Goal: Transaction & Acquisition: Purchase product/service

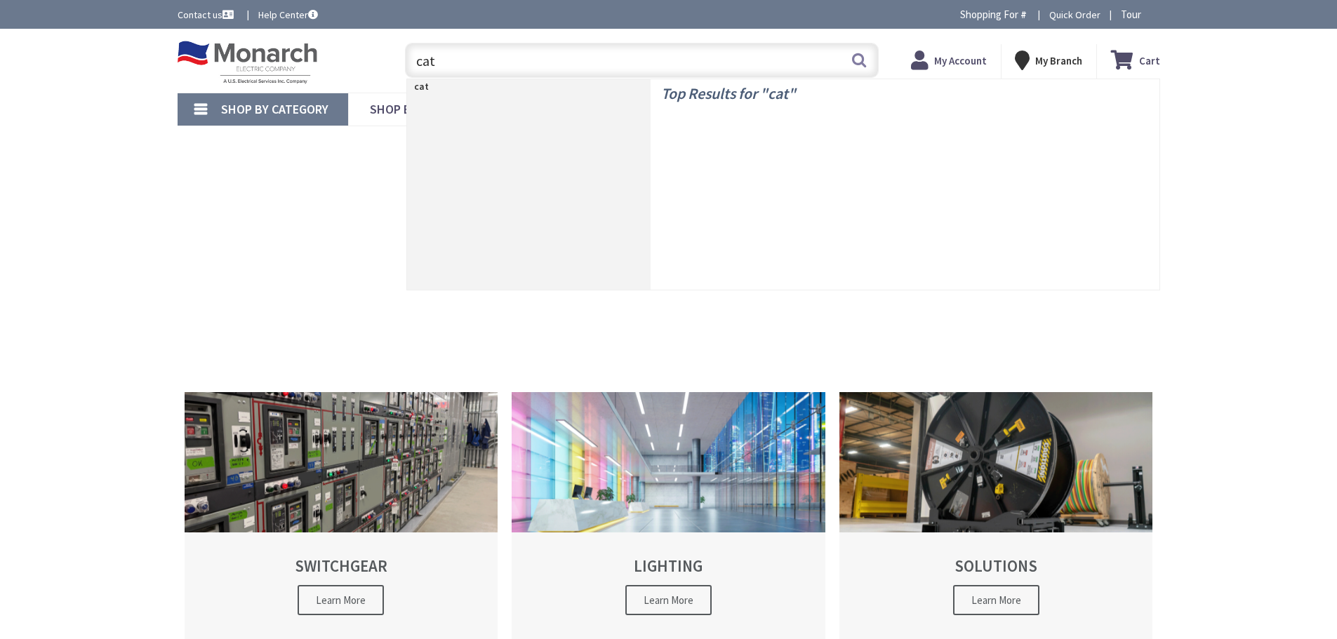
type input "cat6"
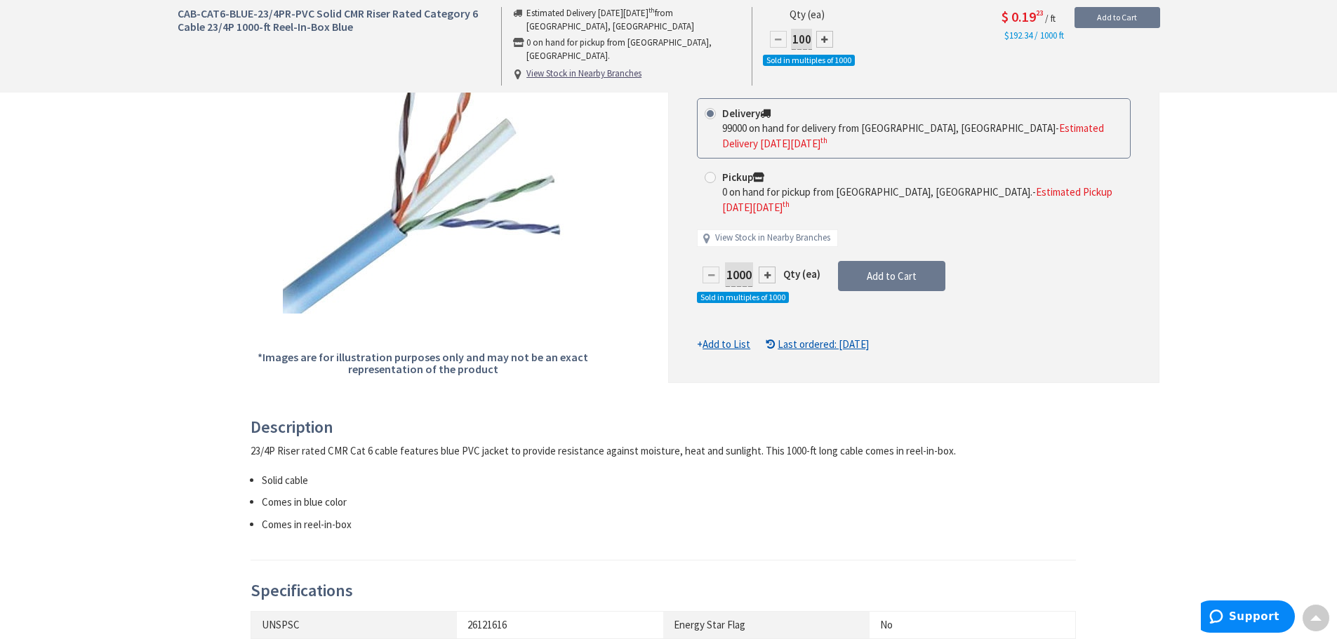
scroll to position [235, 0]
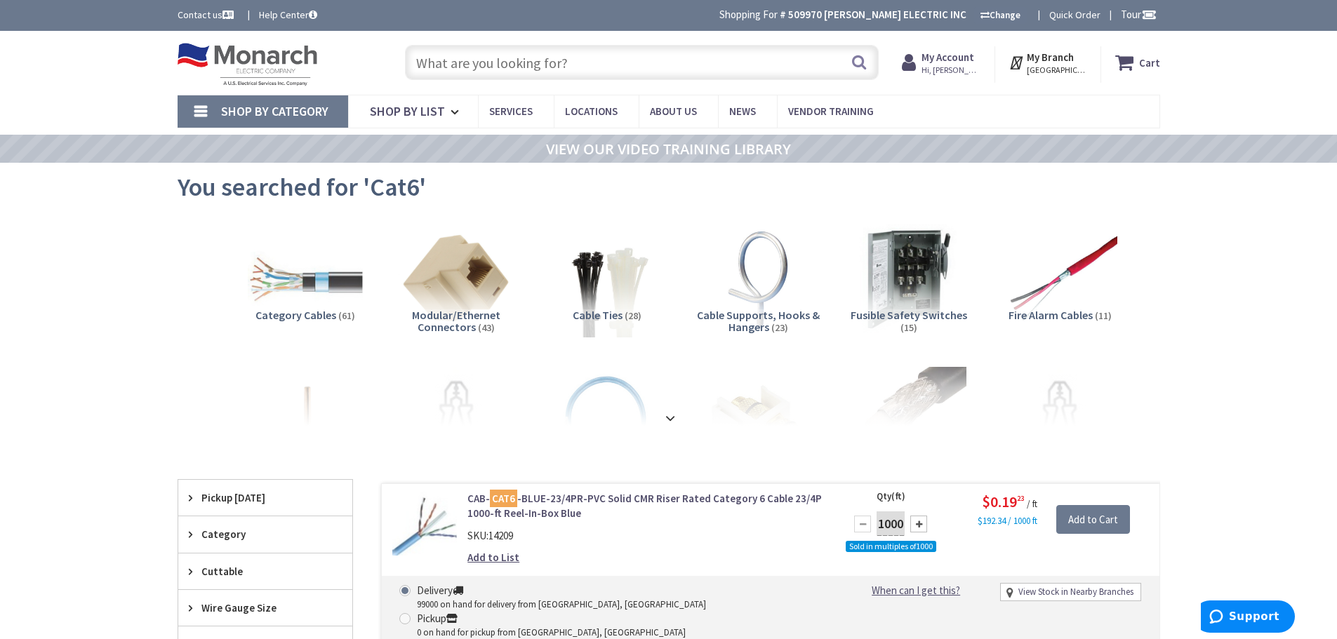
click at [510, 62] on input "text" at bounding box center [642, 62] width 474 height 35
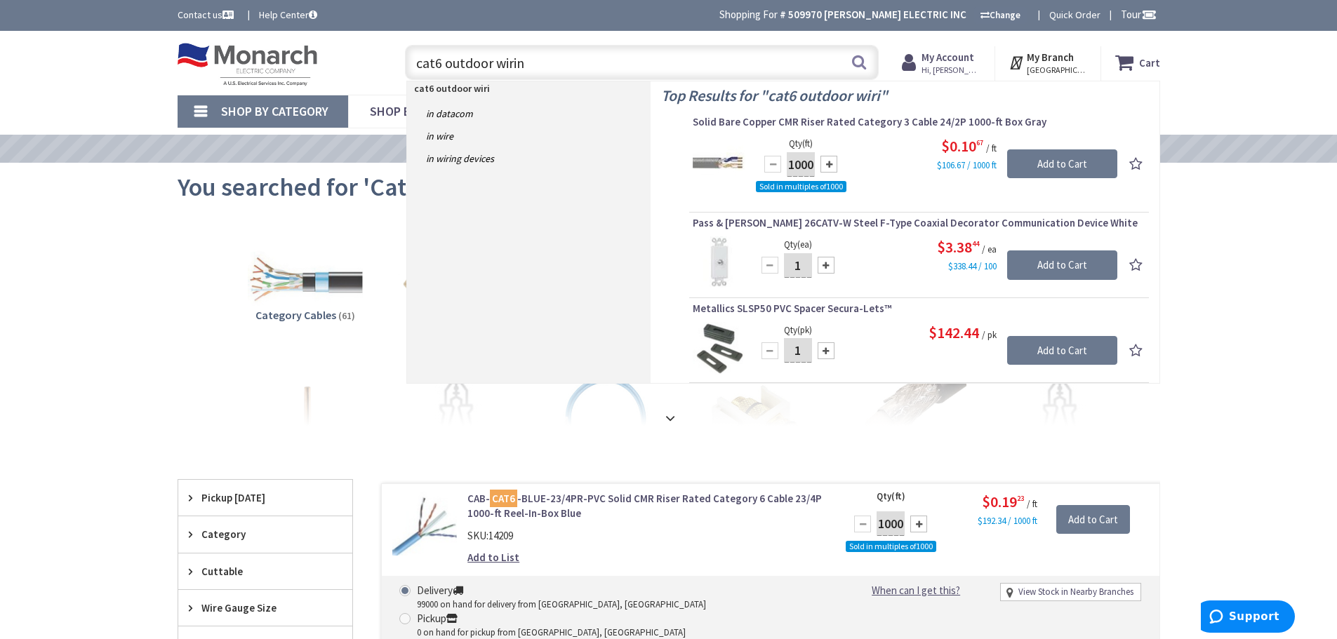
type input "cat6 outdoor wiring"
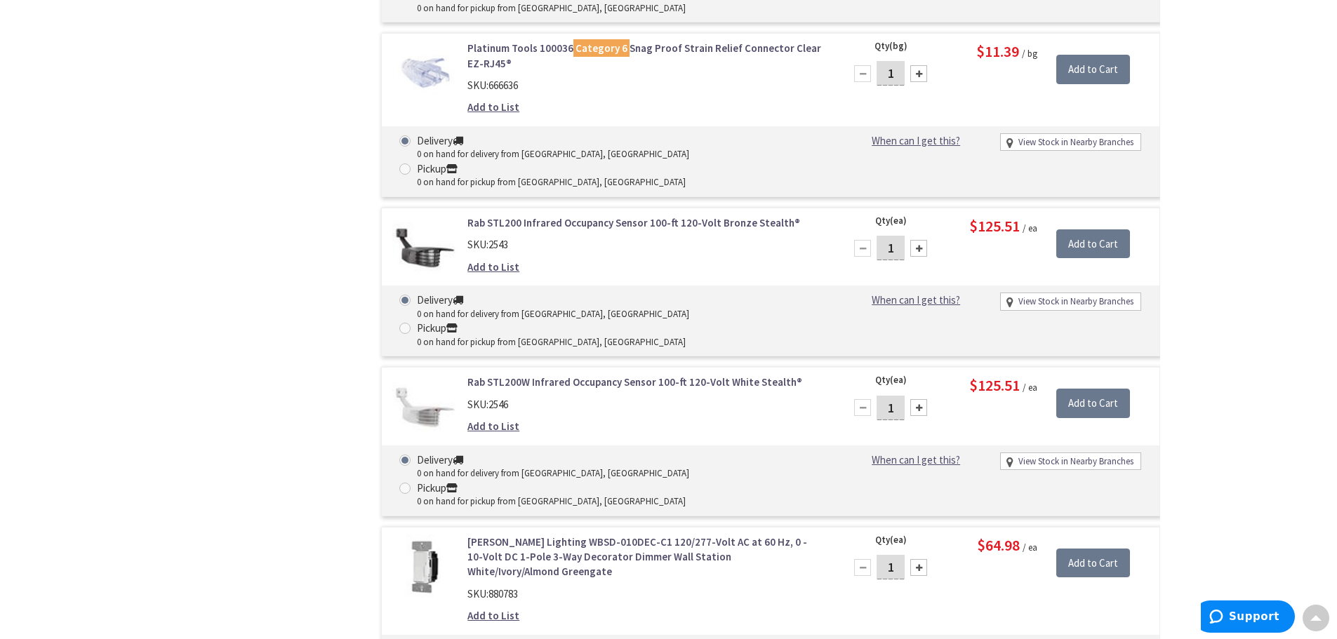
scroll to position [3980, 0]
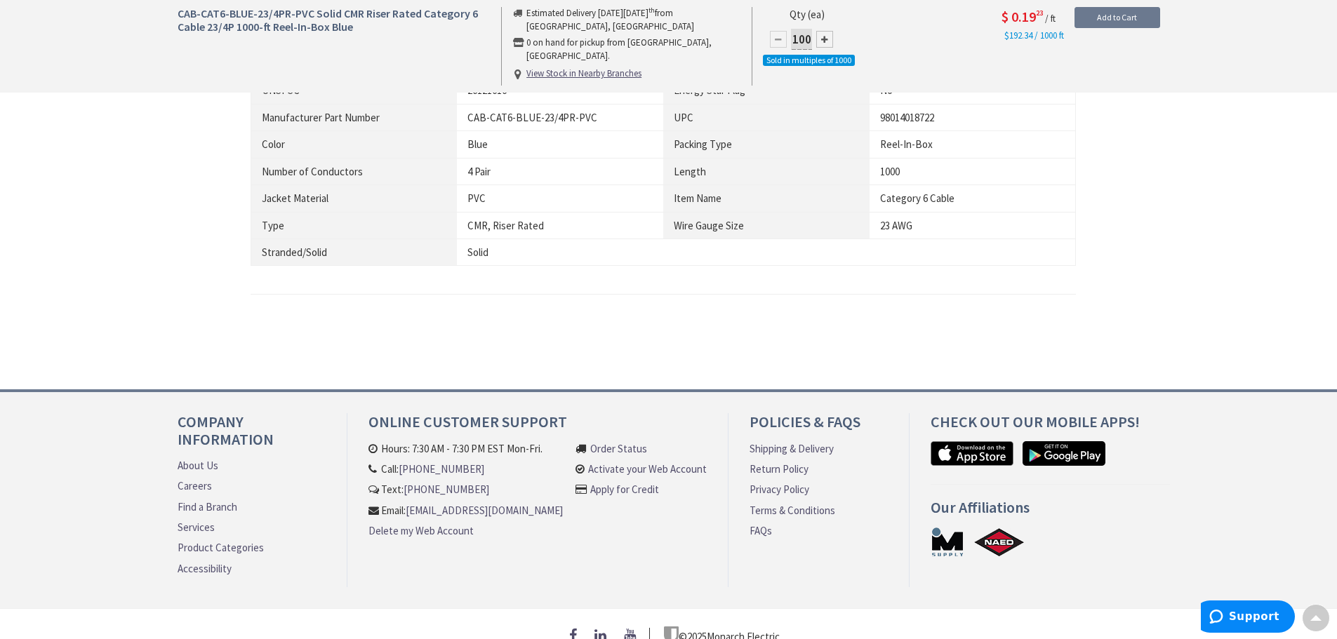
scroll to position [774, 0]
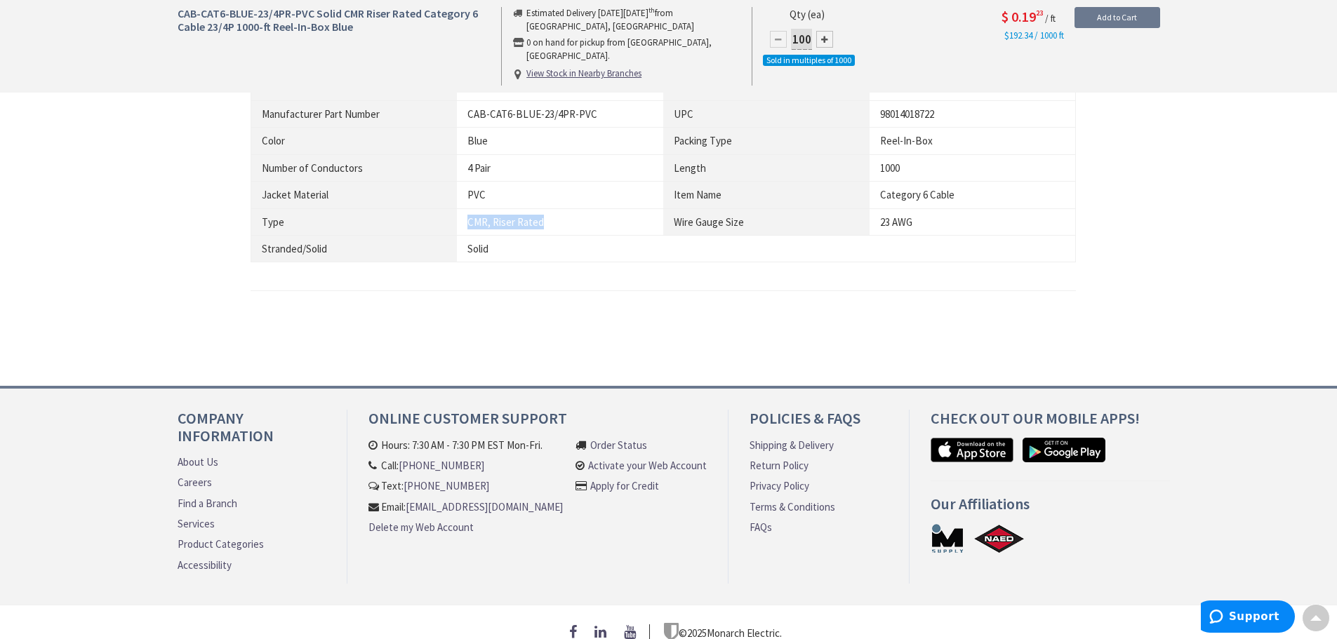
drag, startPoint x: 469, startPoint y: 221, endPoint x: 543, endPoint y: 223, distance: 74.4
click at [543, 223] on div "CMR, Riser Rated" at bounding box center [559, 222] width 185 height 15
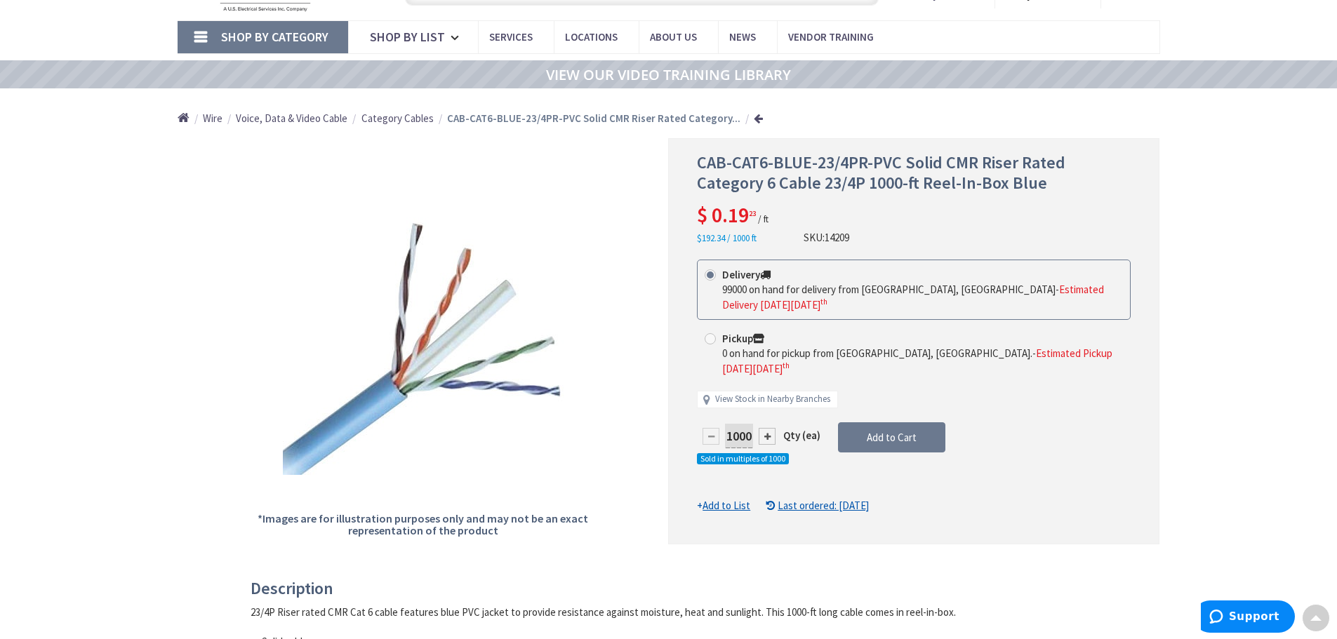
scroll to position [0, 0]
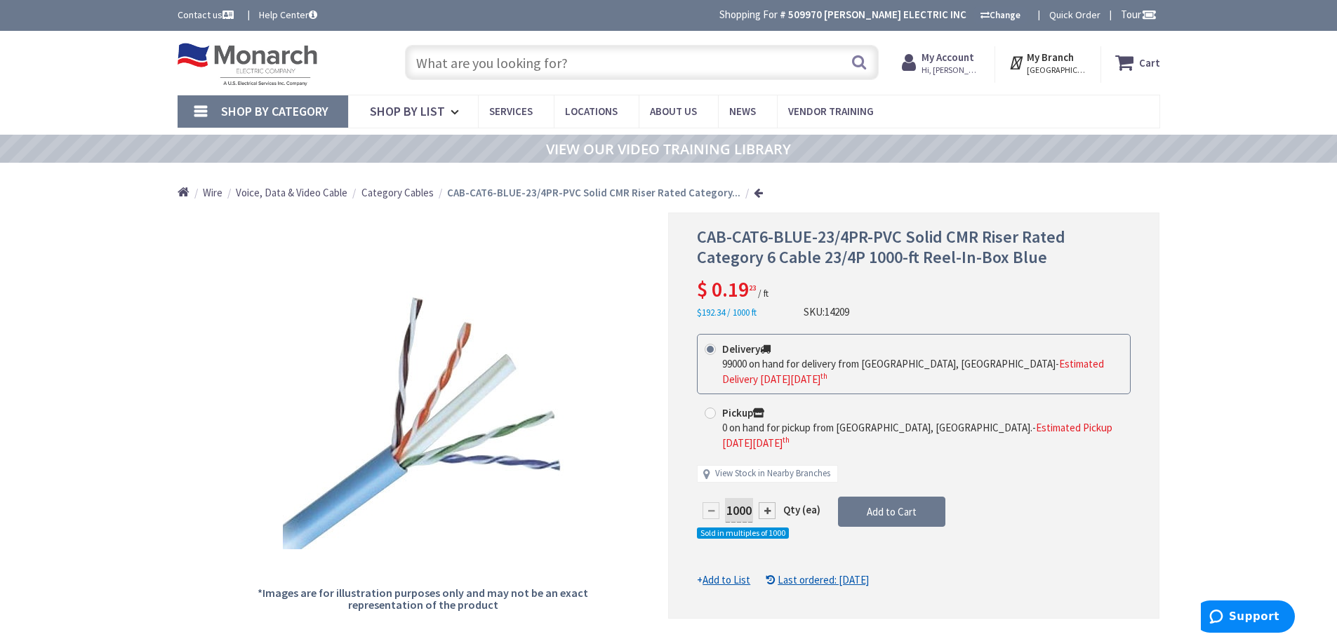
click at [477, 65] on input "text" at bounding box center [642, 62] width 474 height 35
paste input "CMX"
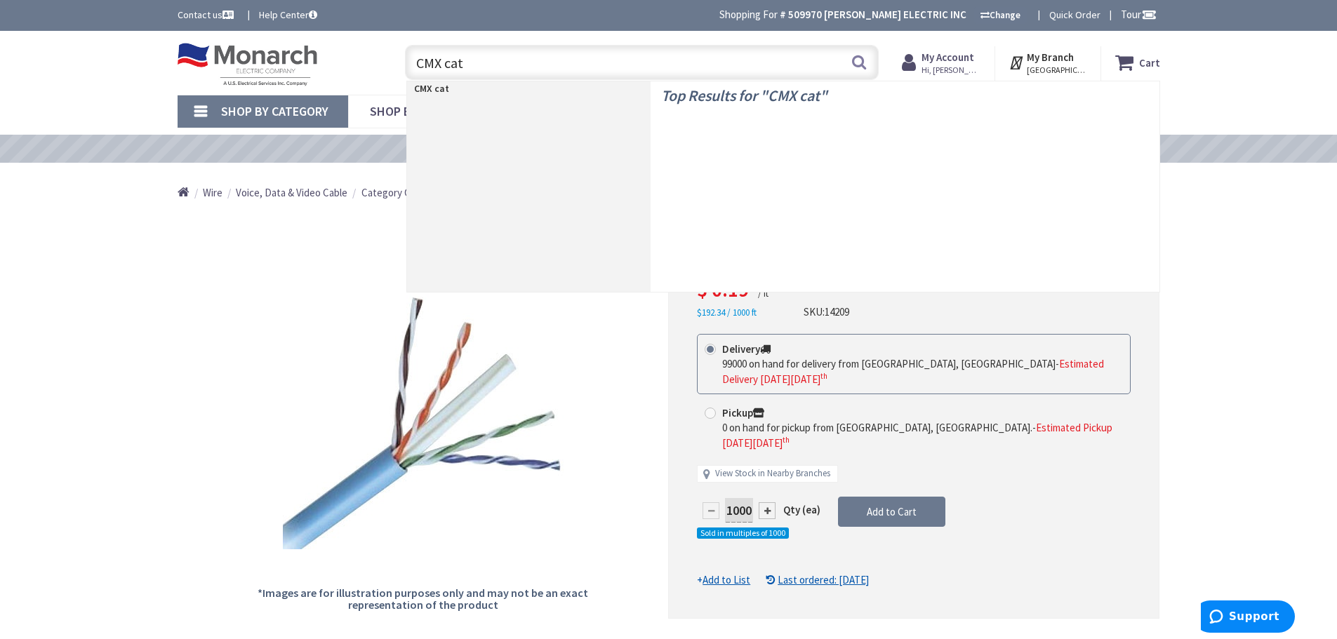
type input "CMX cat6"
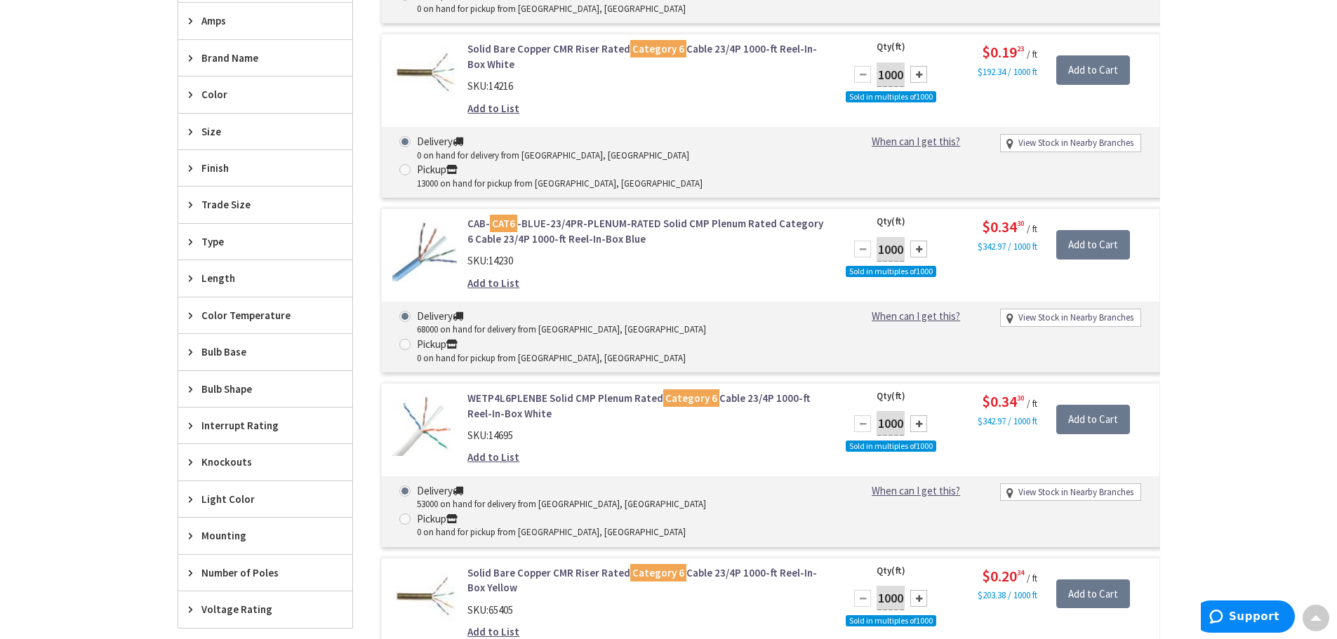
scroll to position [632, 0]
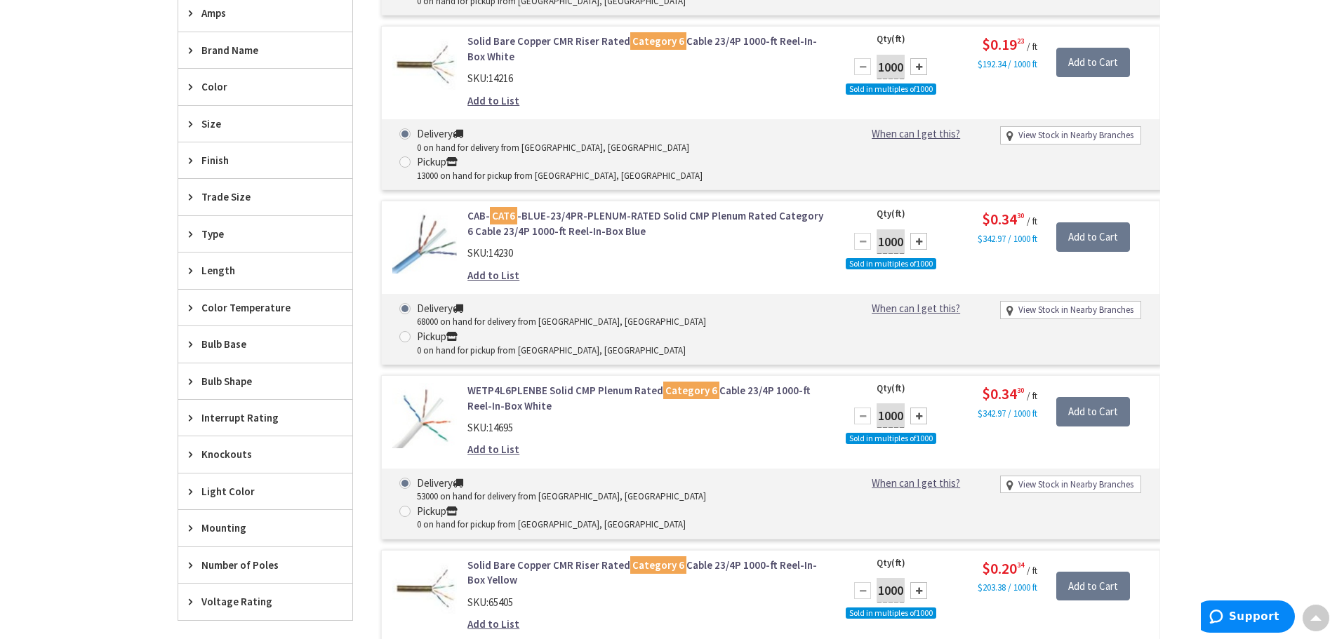
click at [601, 383] on link "WETP4L6PLENBE Solid CMP Plenum Rated Category 6 Cable 23/4P 1000-ft Reel-In-Box…" at bounding box center [645, 398] width 357 height 30
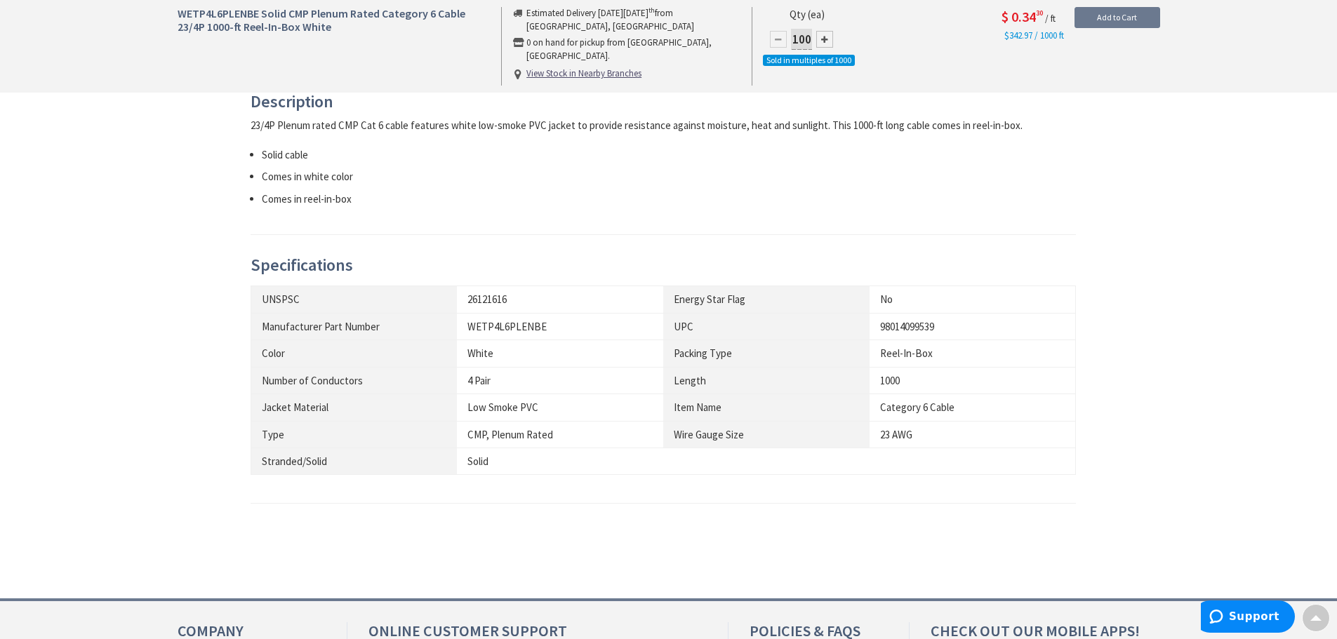
scroll to position [564, 0]
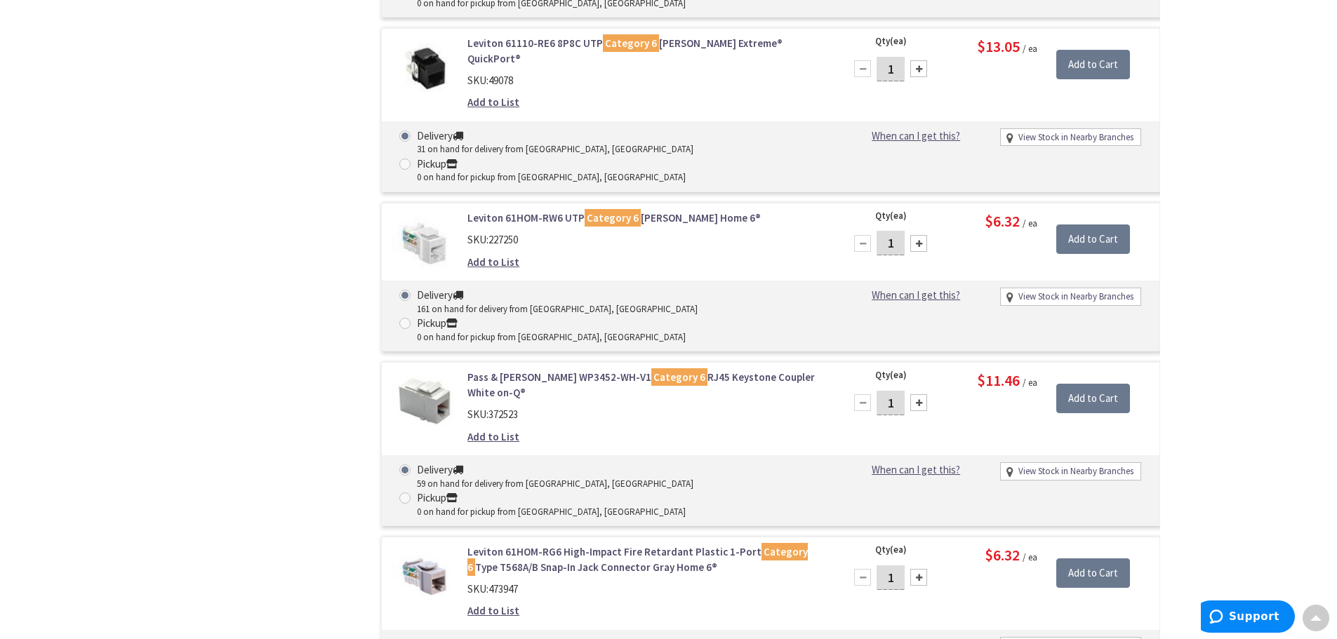
scroll to position [3579, 0]
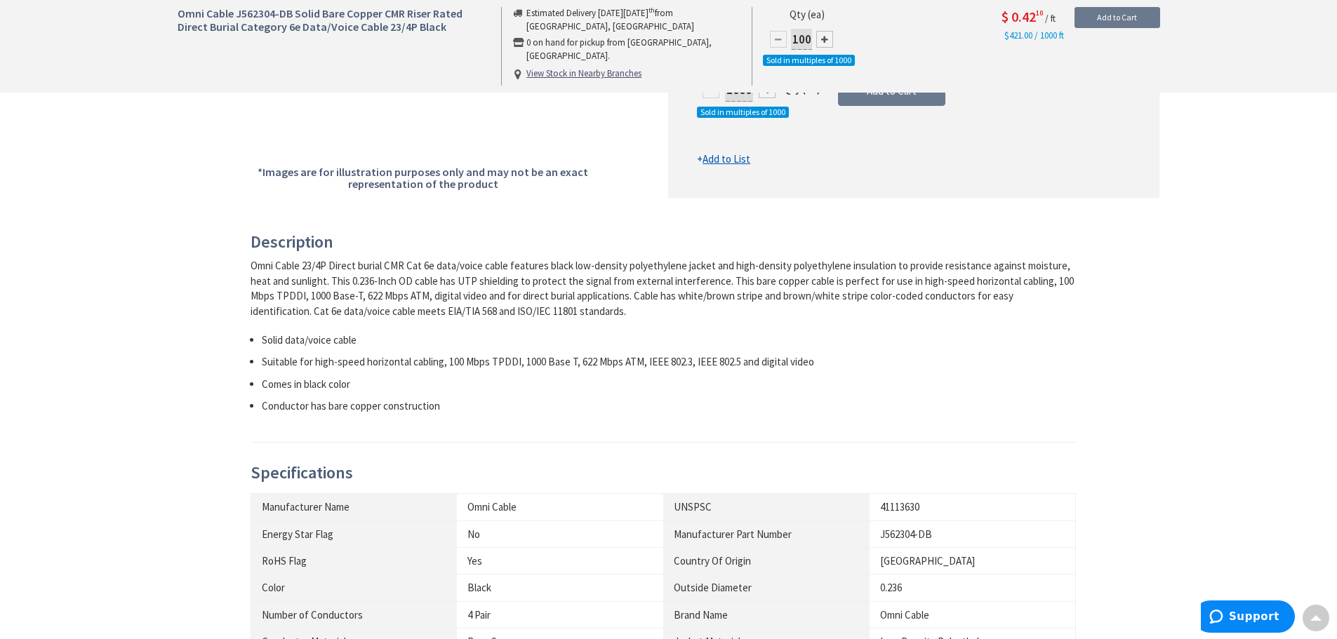
scroll to position [140, 0]
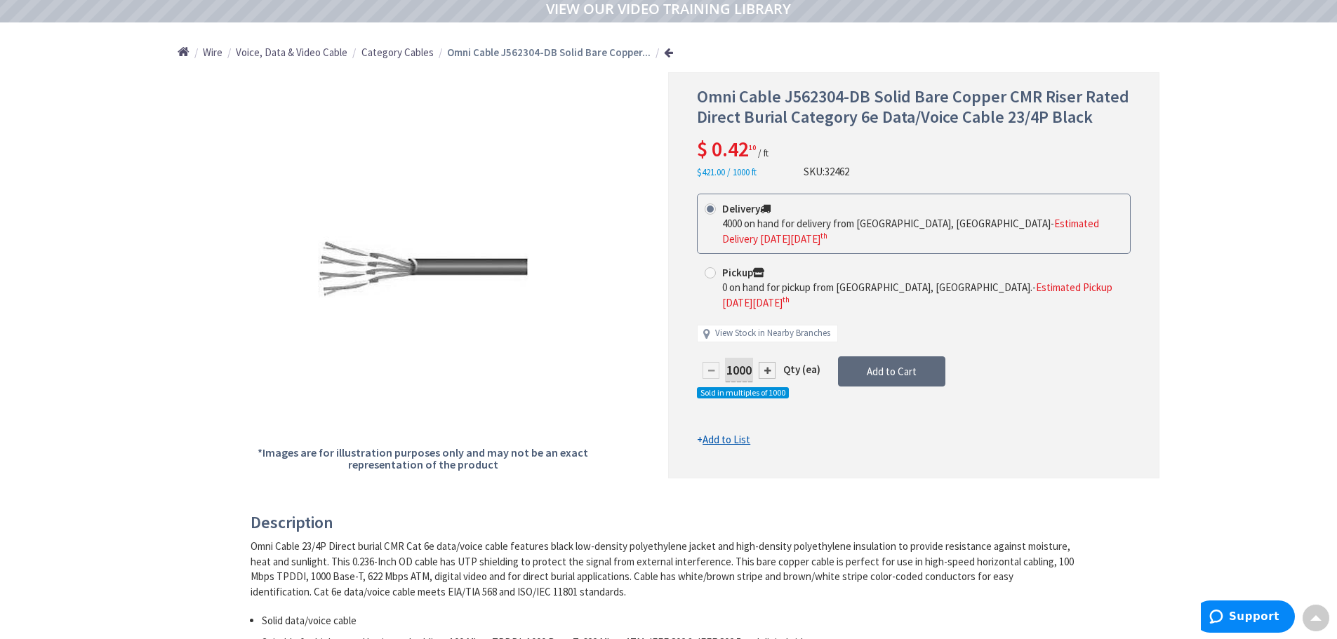
click at [870, 365] on span "Add to Cart" at bounding box center [892, 371] width 50 height 13
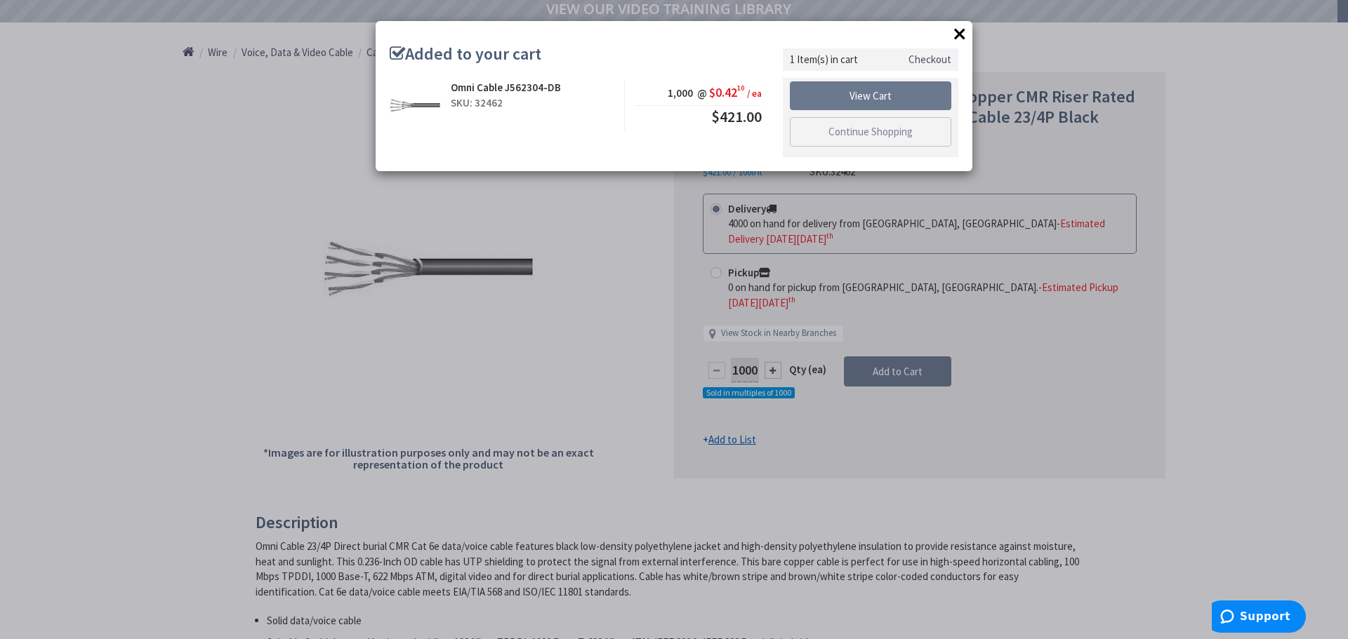
click at [961, 29] on button "×" at bounding box center [959, 33] width 21 height 21
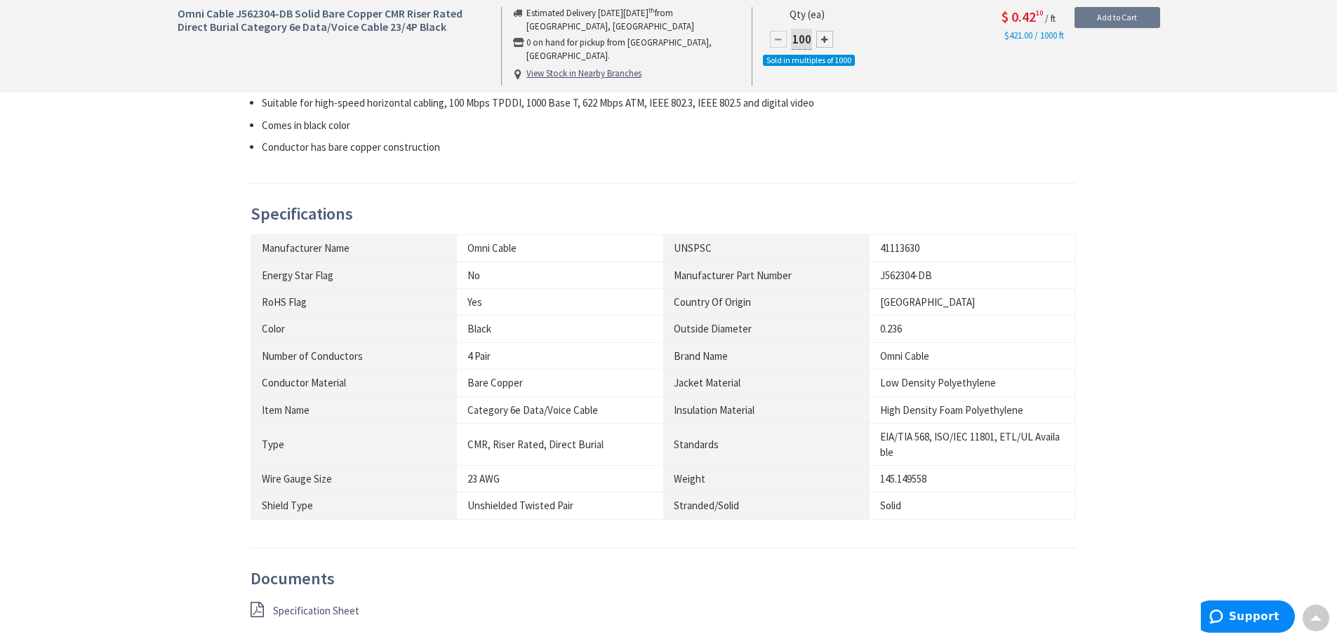
scroll to position [702, 0]
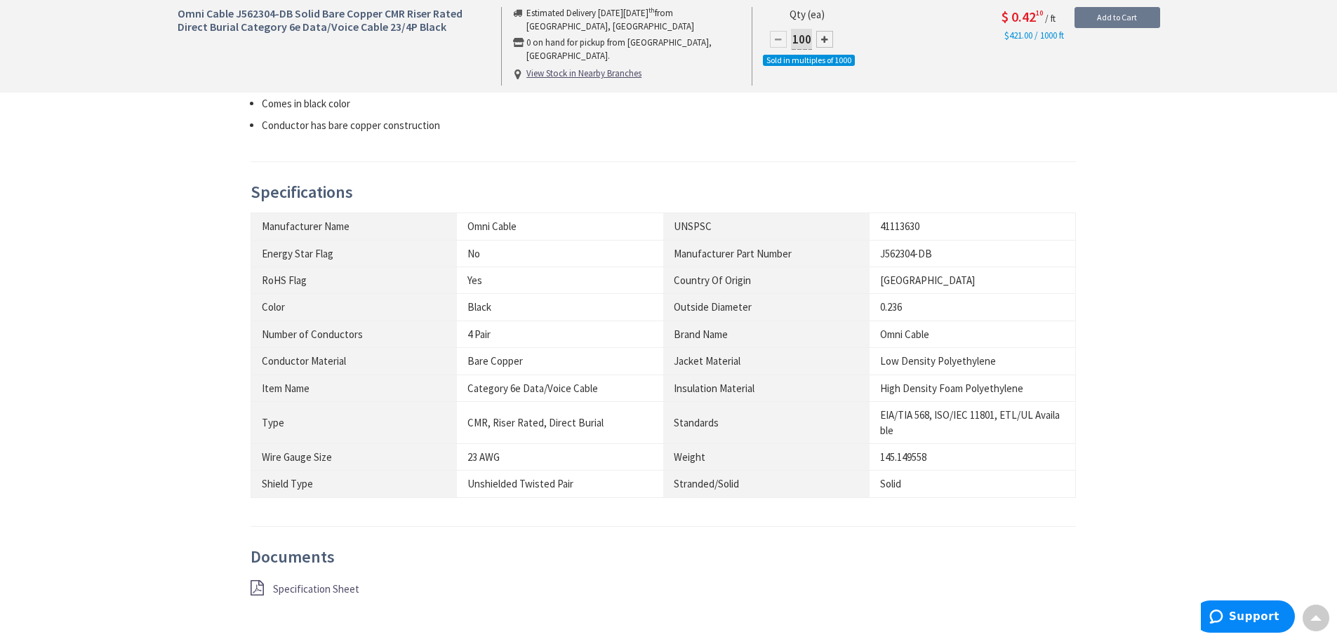
click at [303, 594] on span "Specification Sheet" at bounding box center [316, 589] width 86 height 13
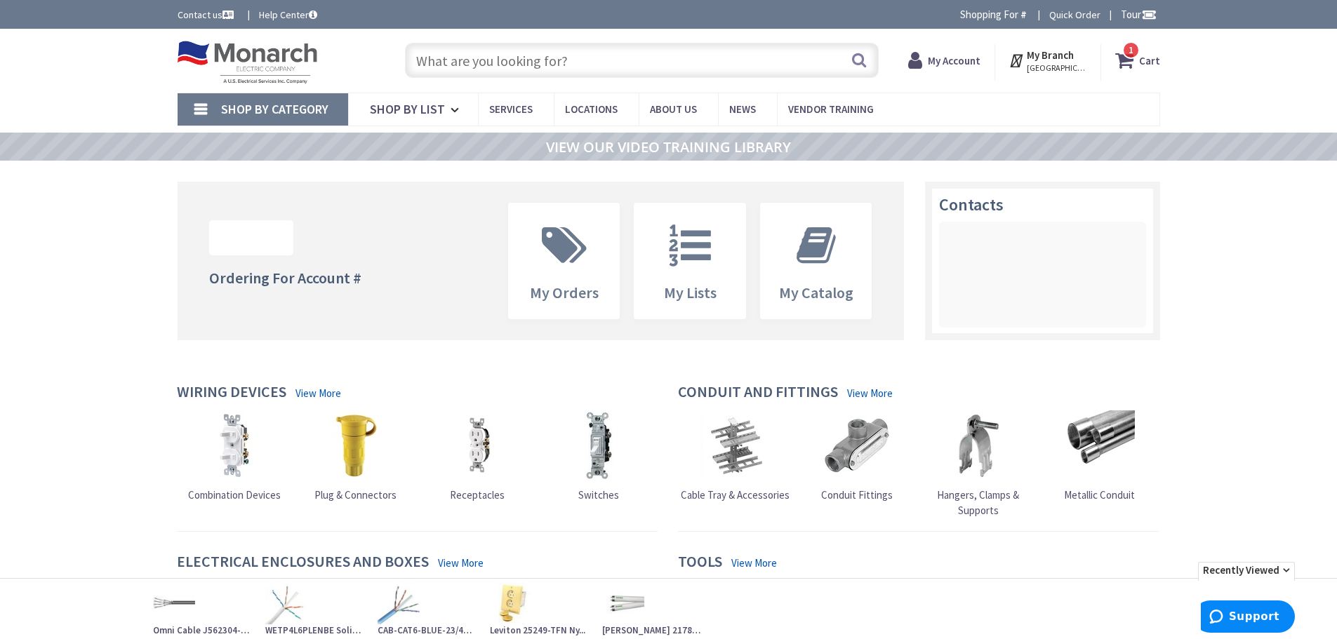
click at [1143, 63] on strong "Cart" at bounding box center [1149, 60] width 21 height 25
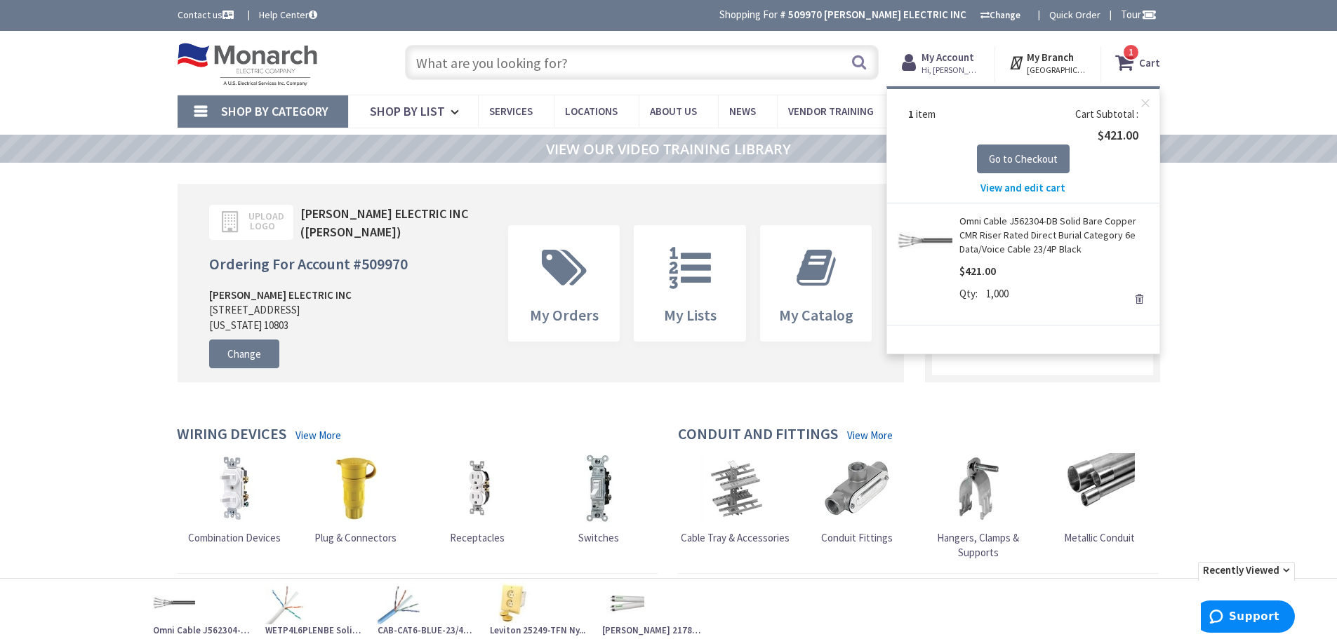
click at [1047, 225] on link "Omni Cable J562304-DB Solid Bare Copper CMR Riser Rated Direct Burial Category …" at bounding box center [1054, 235] width 190 height 42
click at [1022, 189] on span "View and edit cart" at bounding box center [1023, 187] width 85 height 13
click at [1024, 166] on button "Go to Checkout" at bounding box center [1023, 159] width 93 height 29
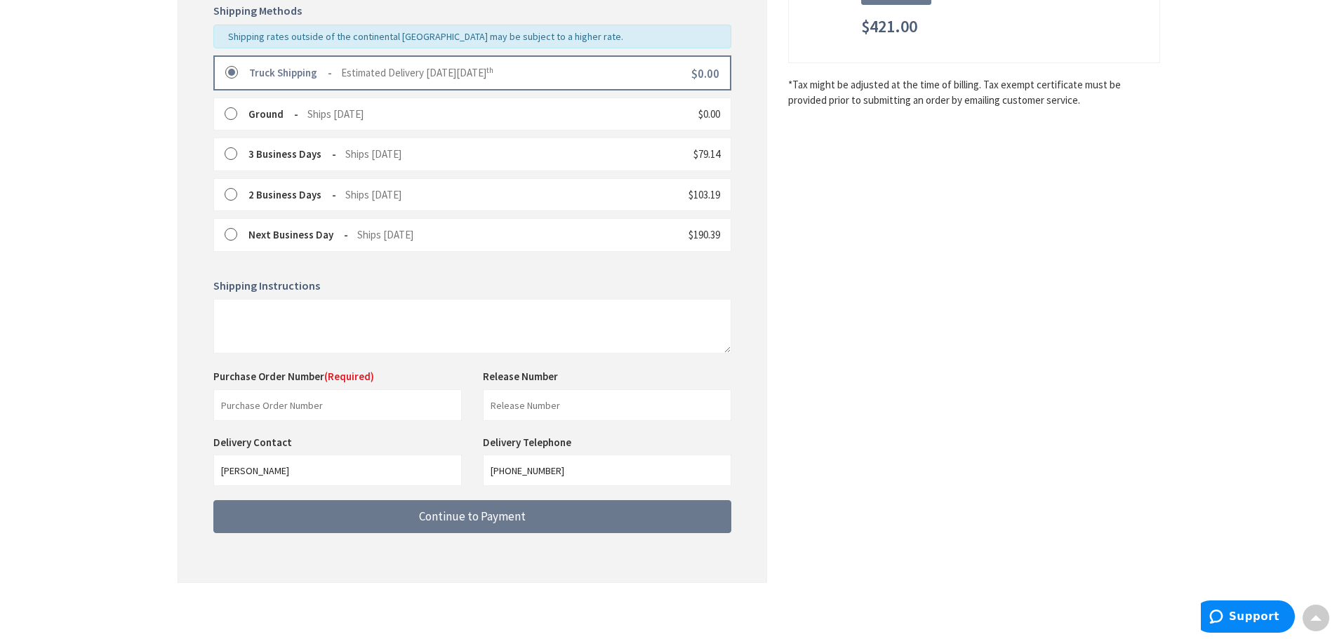
scroll to position [358, 0]
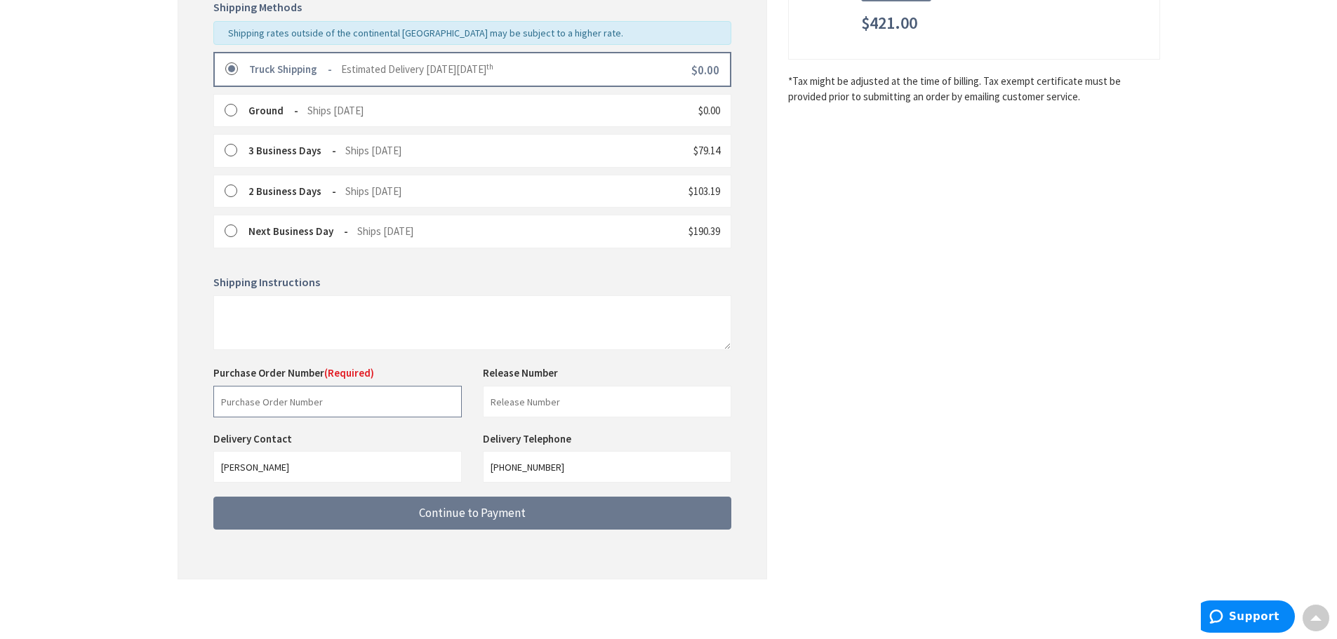
click at [300, 400] on input "text" at bounding box center [337, 402] width 248 height 32
type input "88204"
click at [491, 397] on input "text" at bounding box center [607, 402] width 248 height 32
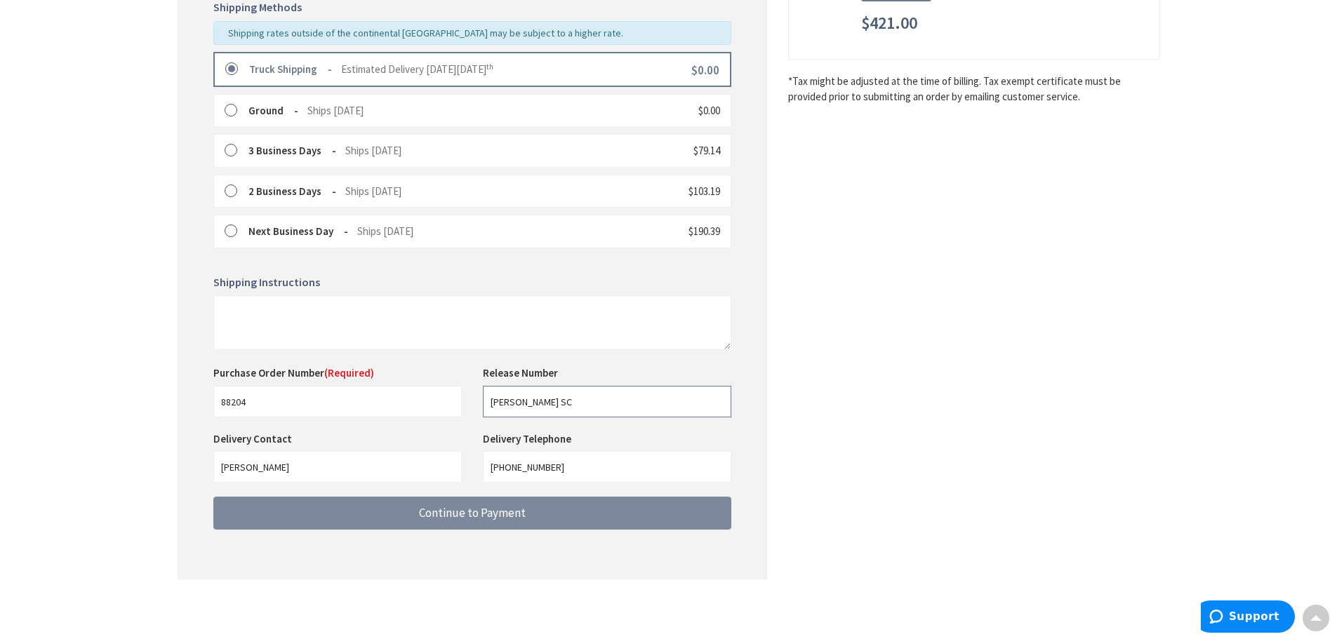
type input "[PERSON_NAME] SC"
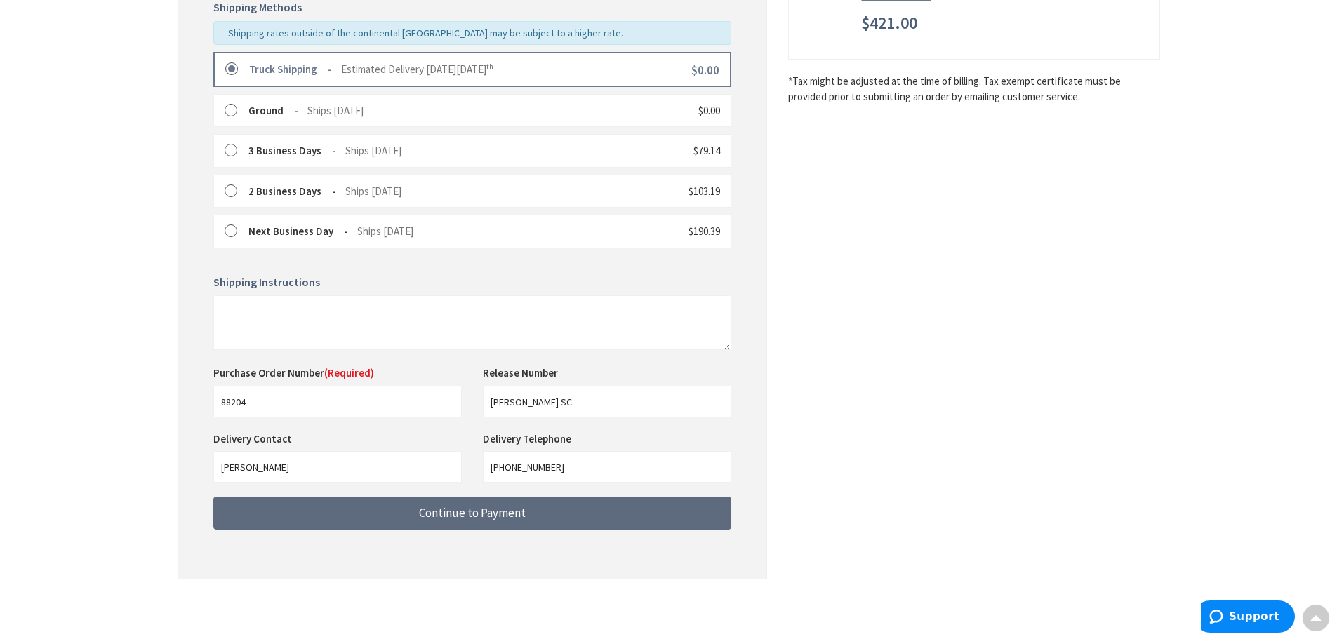
click at [439, 506] on span "Continue to Payment" at bounding box center [472, 512] width 107 height 15
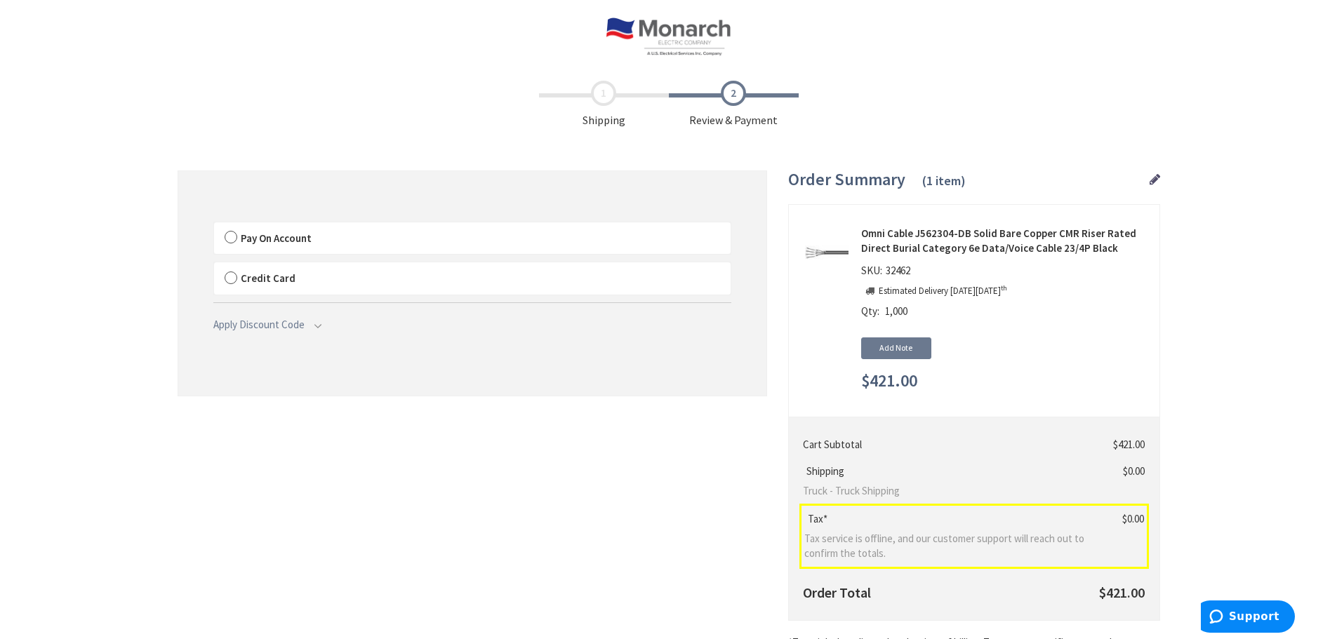
click at [227, 234] on label "Pay On Account" at bounding box center [472, 238] width 517 height 32
click at [234, 238] on label "Pay On Account" at bounding box center [472, 238] width 517 height 32
click at [214, 225] on input "Pay On Account" at bounding box center [214, 225] width 0 height 0
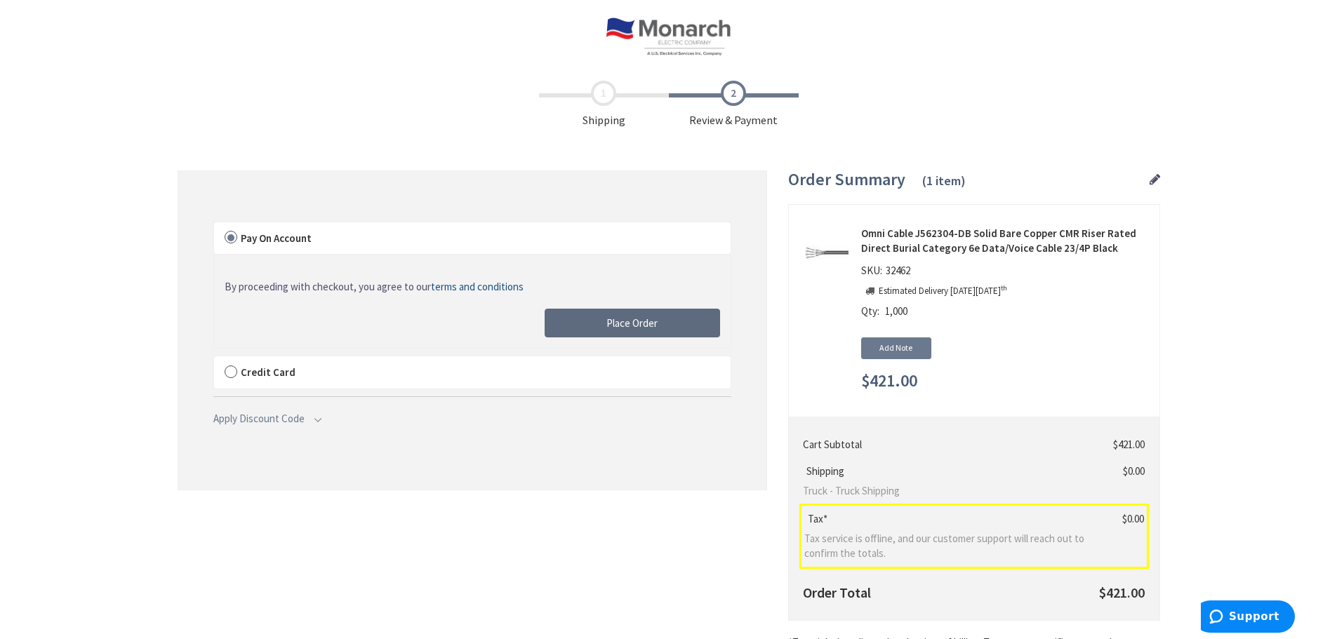
click at [620, 322] on span "Place Order" at bounding box center [631, 323] width 51 height 13
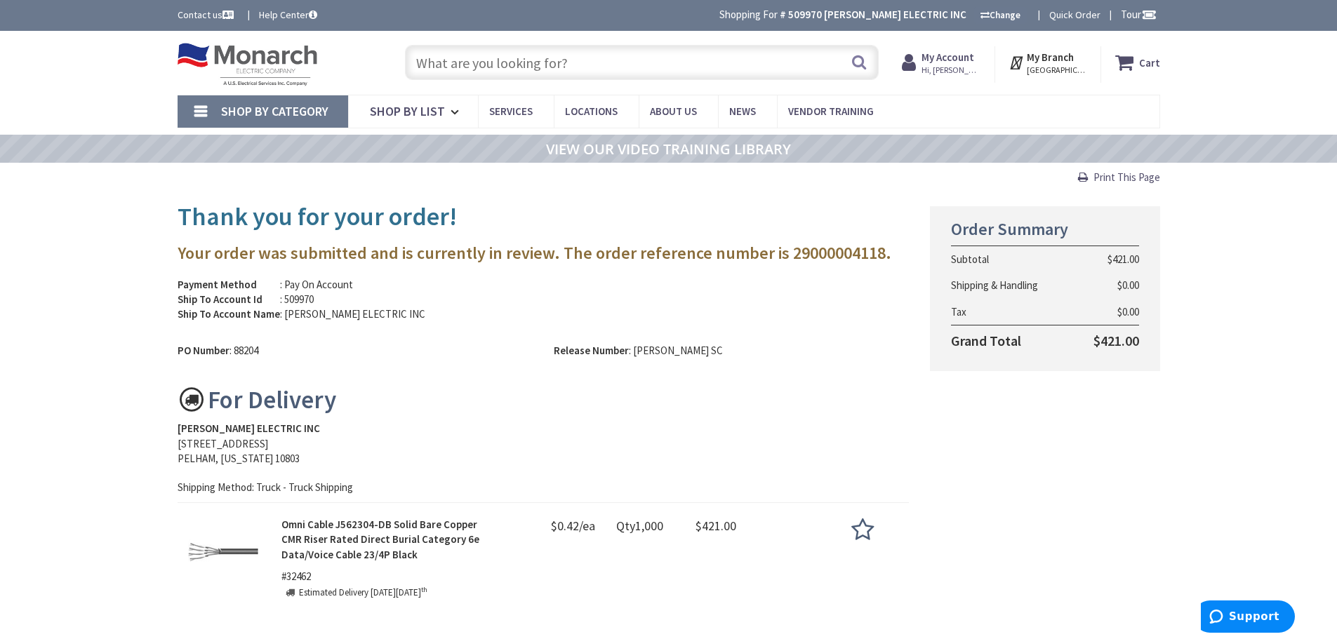
click at [1103, 180] on span "Print This Page" at bounding box center [1127, 177] width 67 height 13
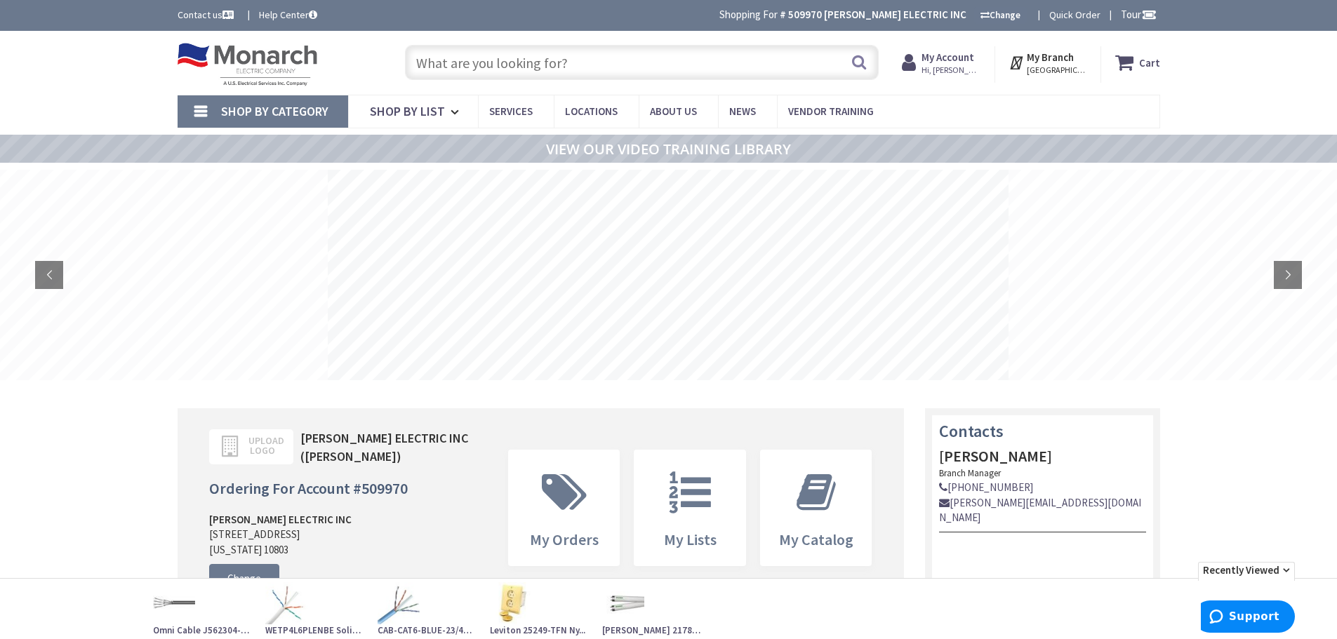
click at [951, 62] on strong "My Account" at bounding box center [948, 57] width 53 height 13
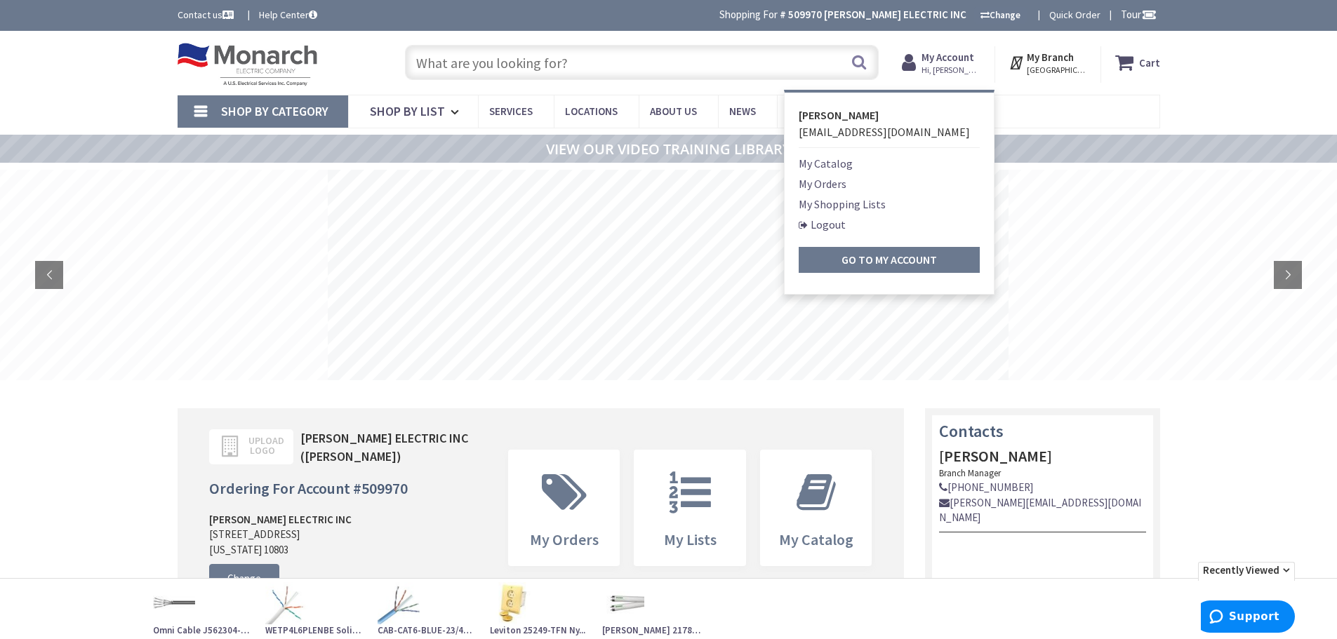
click at [835, 183] on link "My Orders" at bounding box center [823, 183] width 48 height 17
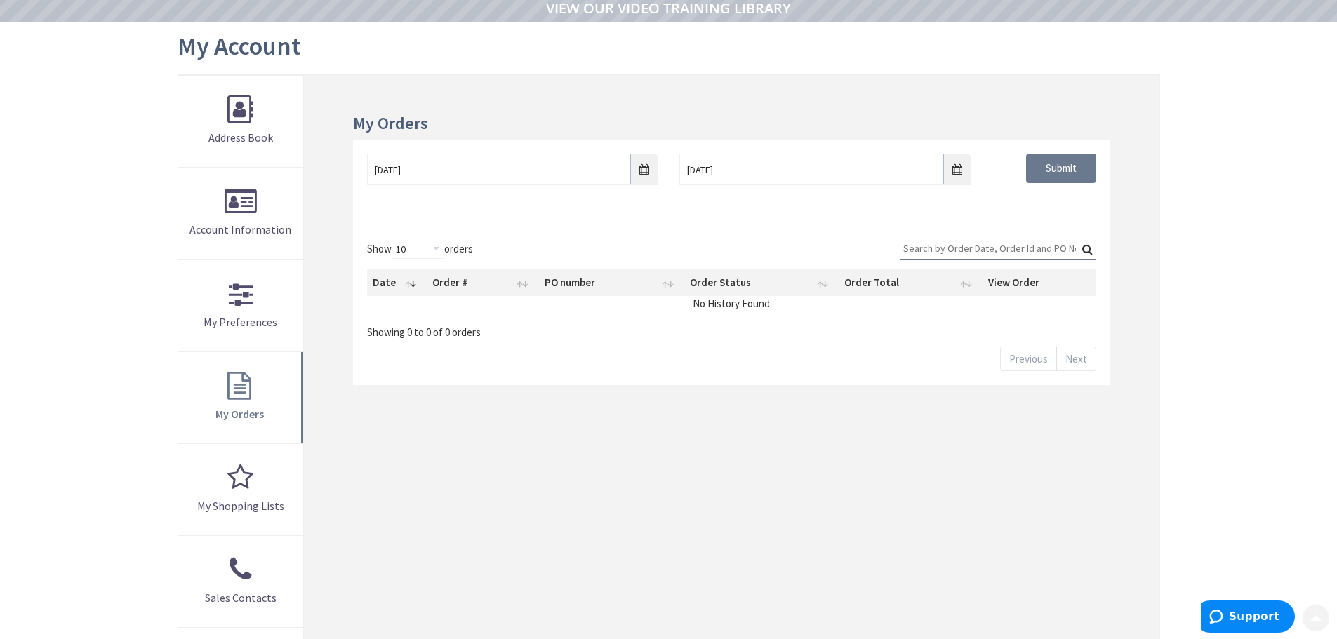
scroll to position [140, 0]
click at [647, 165] on input "10/1/2025" at bounding box center [512, 168] width 291 height 32
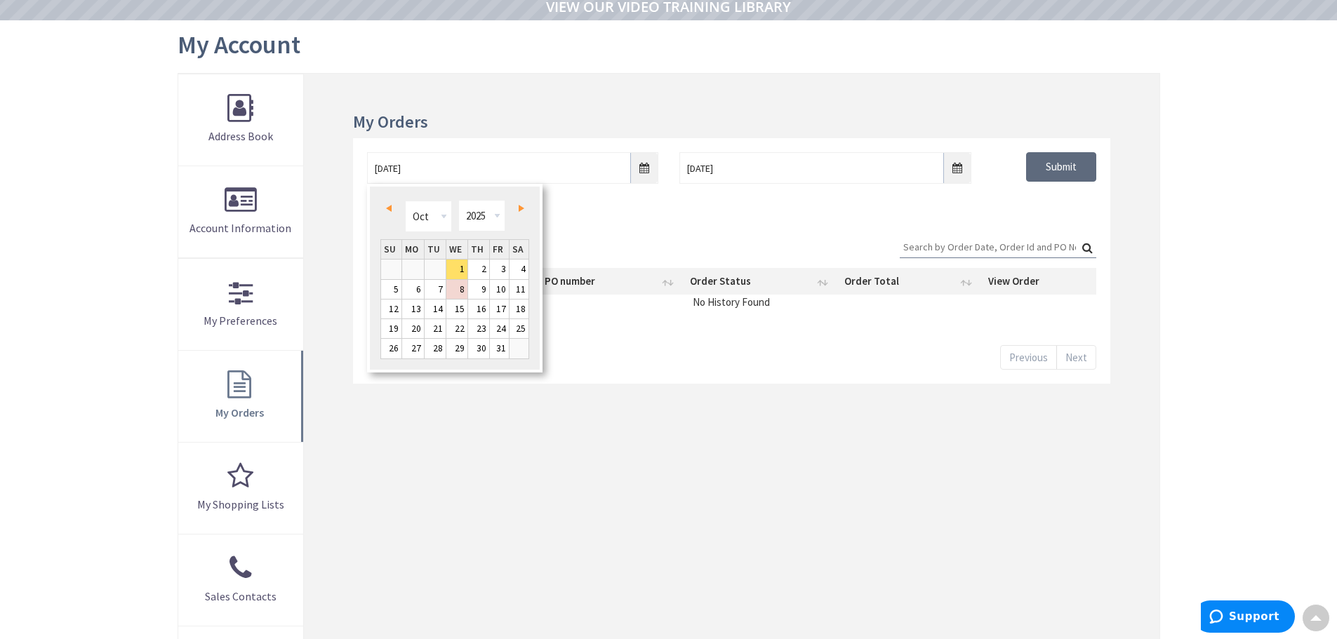
click at [1059, 173] on input "Submit" at bounding box center [1061, 166] width 70 height 29
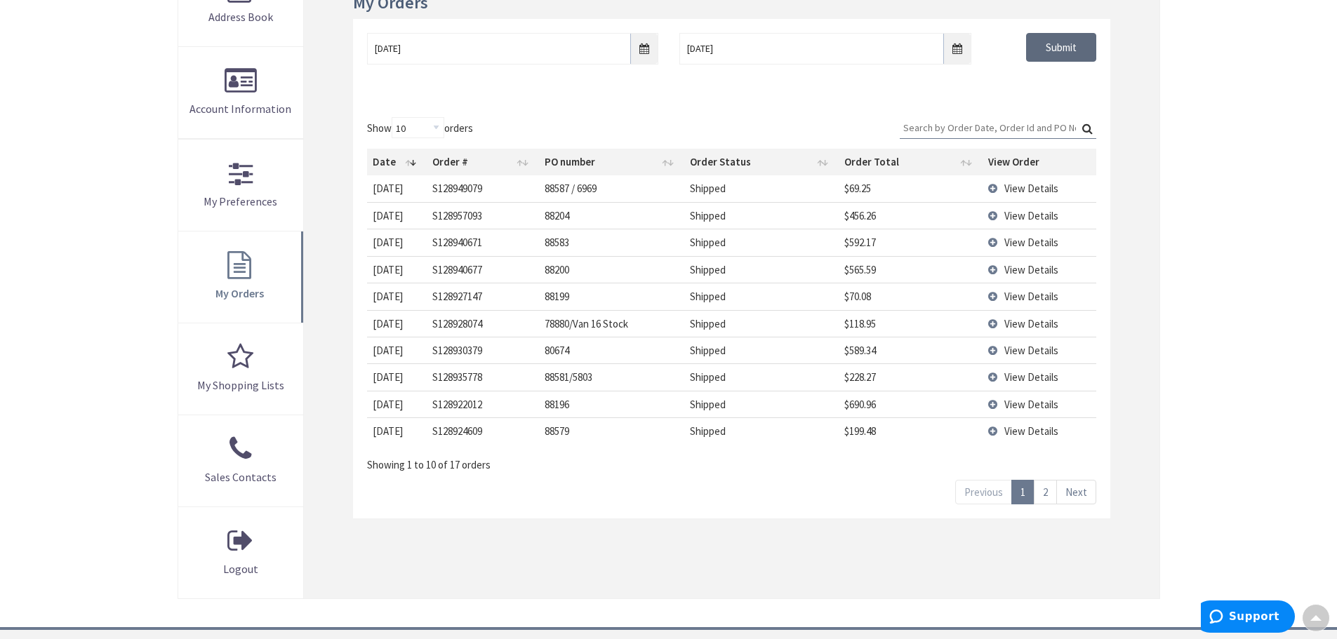
scroll to position [283, 0]
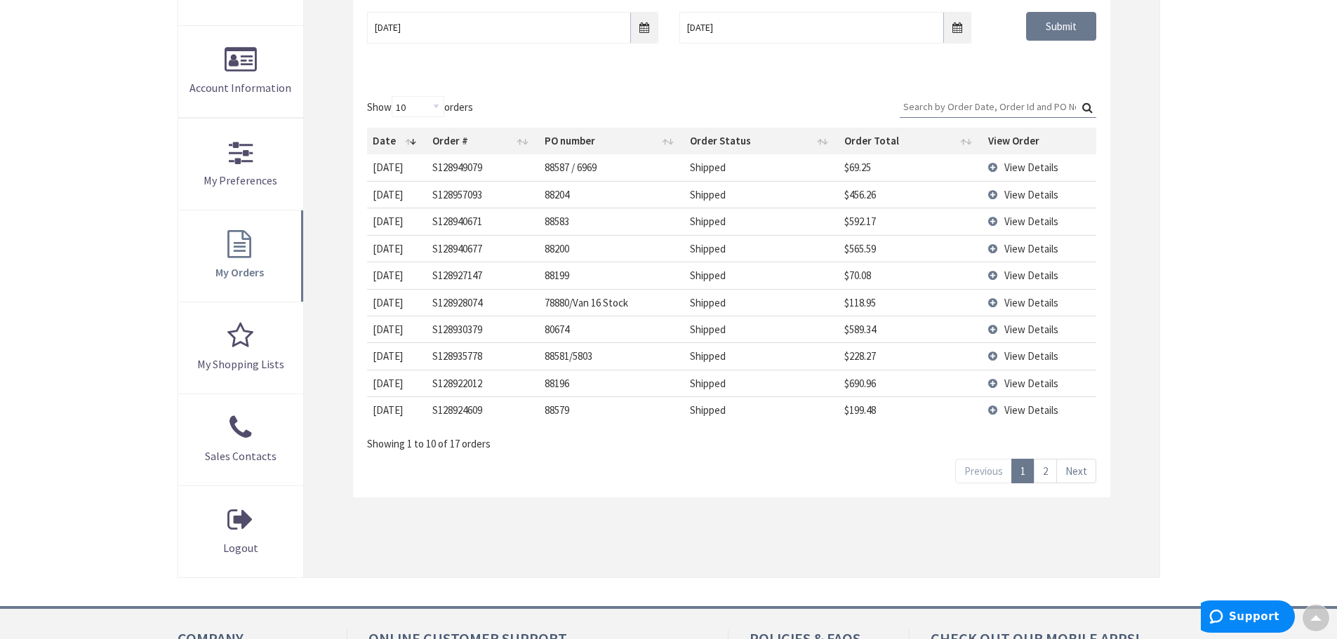
click at [990, 272] on td "View Details" at bounding box center [1040, 275] width 114 height 27
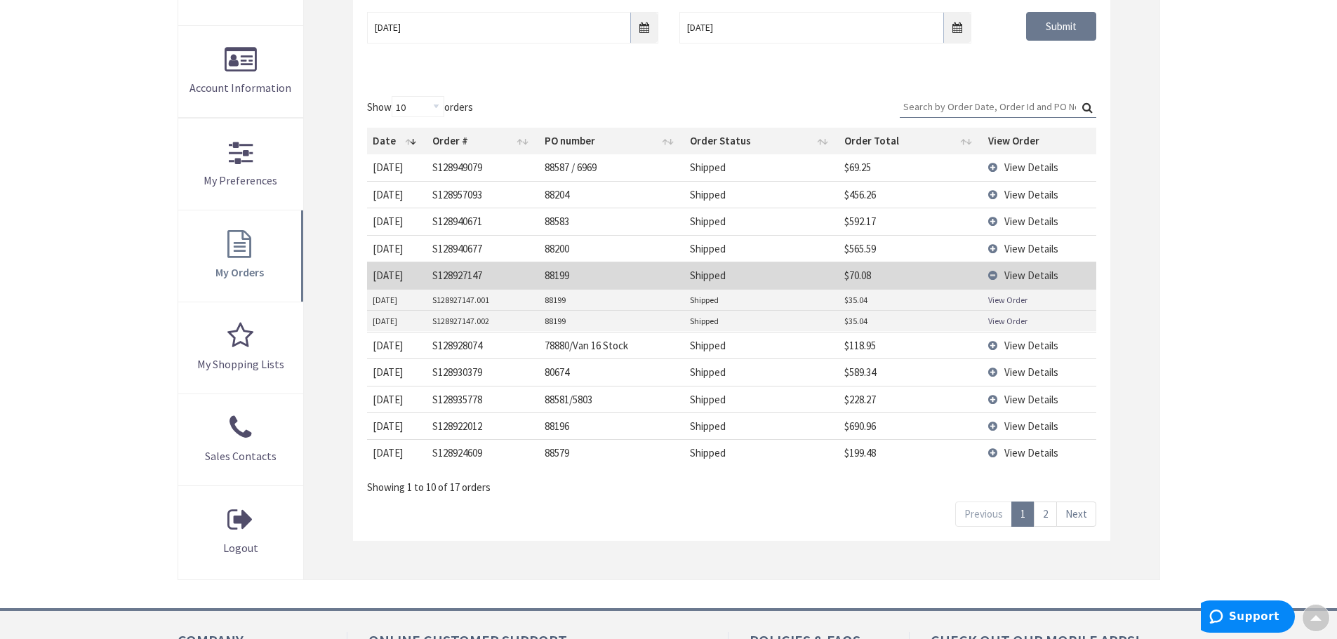
click at [988, 373] on td "View Details" at bounding box center [1040, 372] width 114 height 27
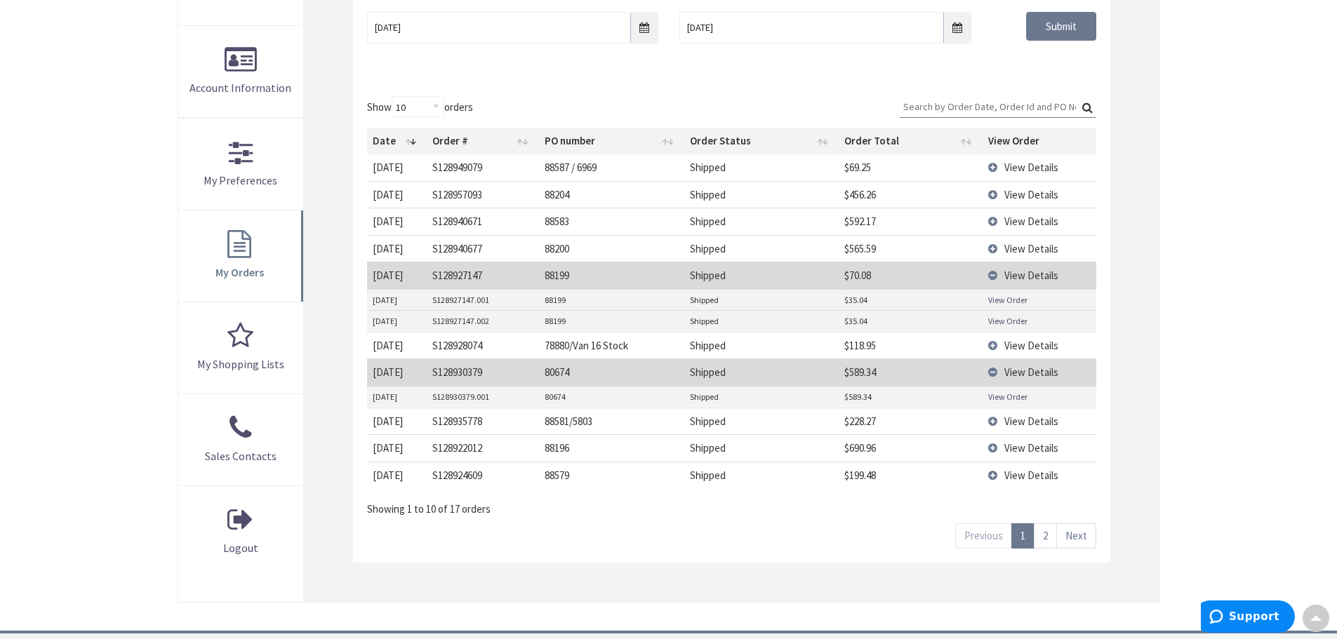
click at [1077, 536] on link "Next" at bounding box center [1076, 536] width 40 height 25
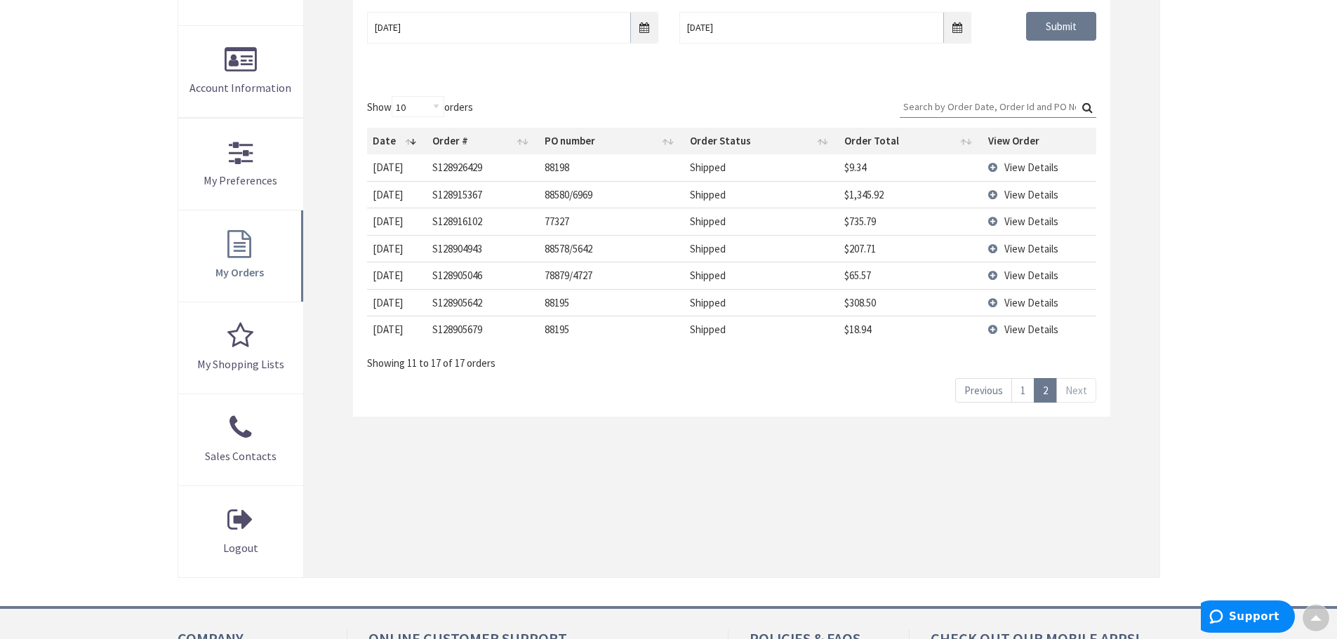
click at [1003, 300] on td "View Details" at bounding box center [1040, 302] width 114 height 27
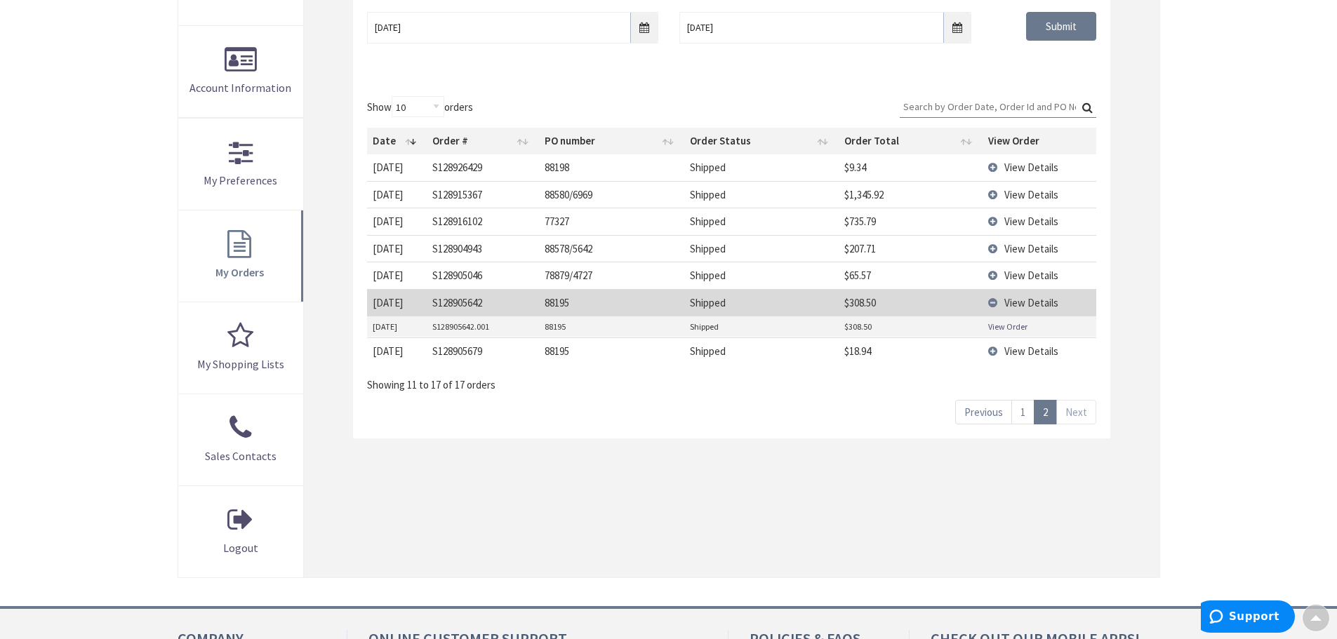
click at [1005, 330] on link "View Order" at bounding box center [1007, 327] width 39 height 12
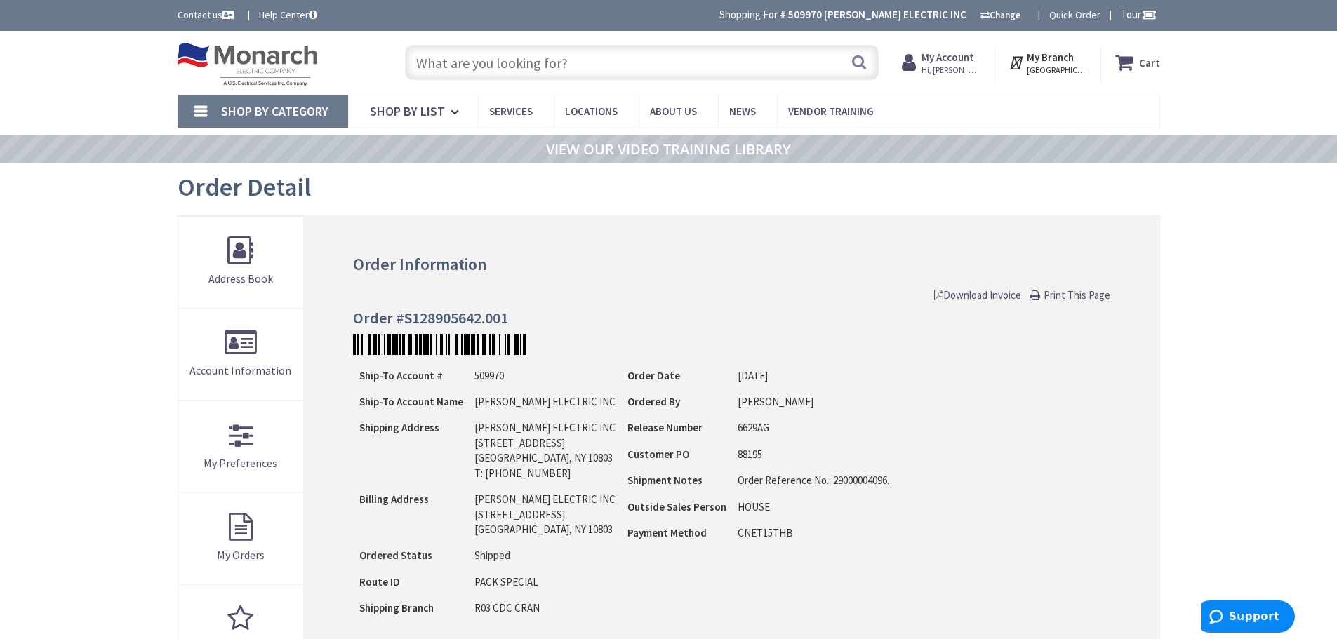
click at [541, 61] on input "text" at bounding box center [642, 62] width 474 height 35
type input "2 inch pvc 90"
click at [860, 71] on button "Search" at bounding box center [859, 62] width 18 height 32
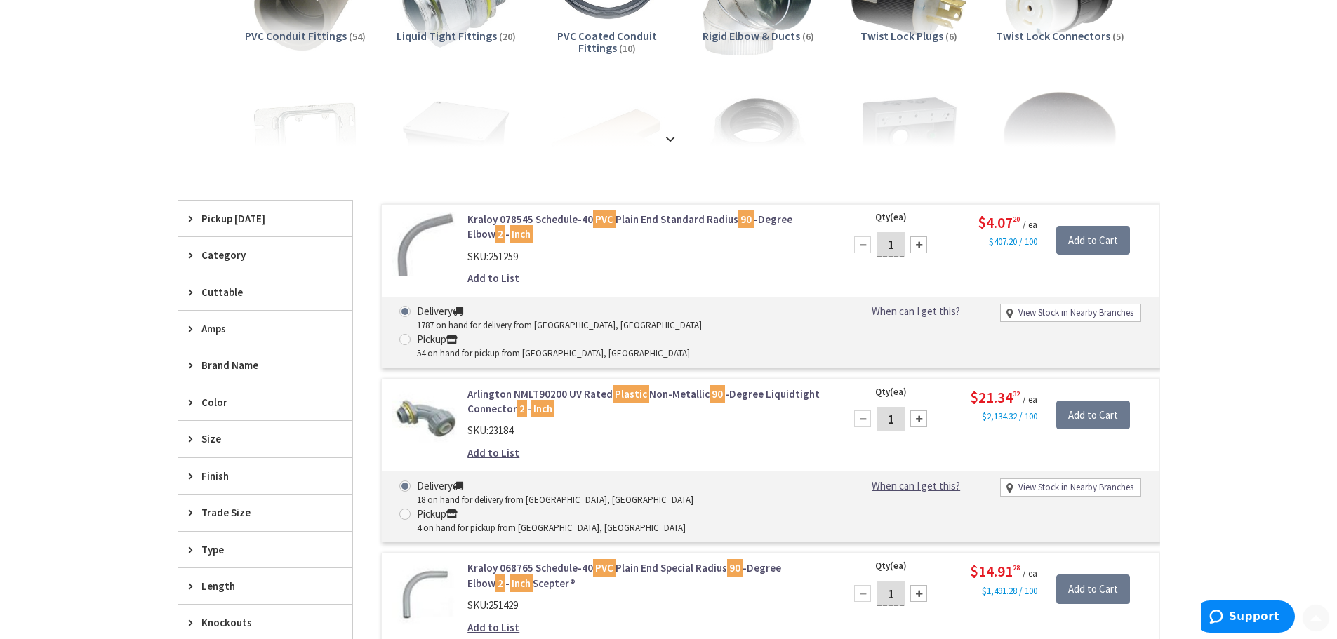
scroll to position [283, 0]
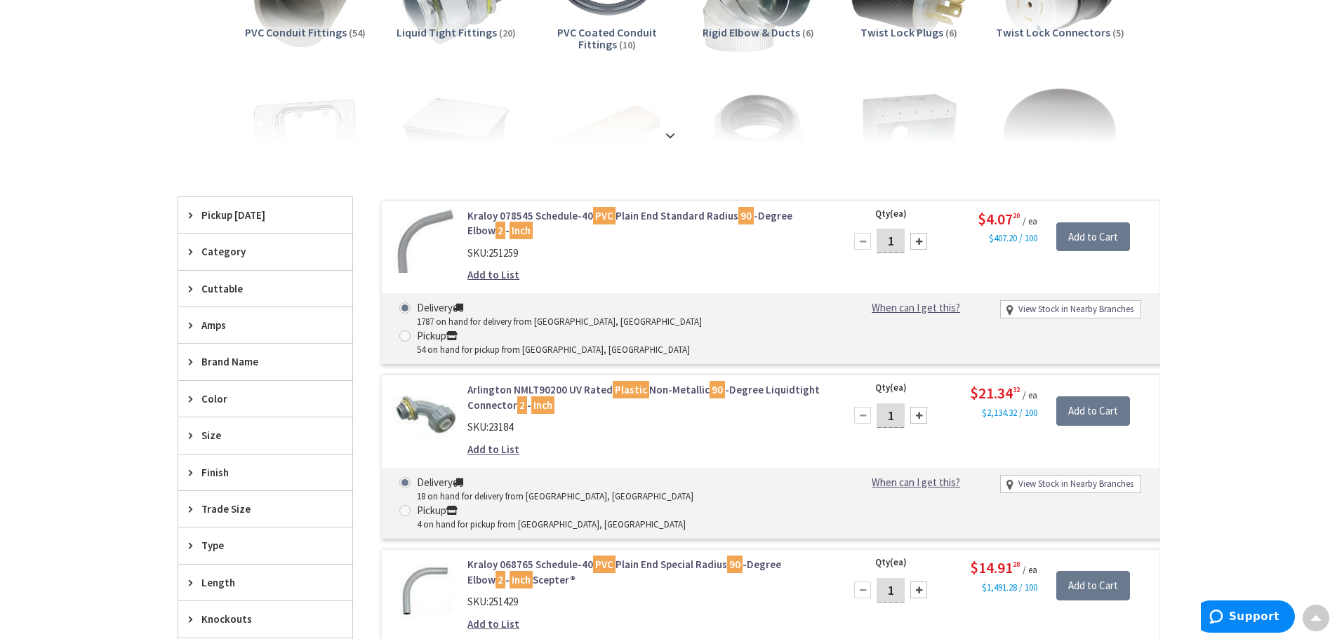
drag, startPoint x: 899, startPoint y: 239, endPoint x: 879, endPoint y: 255, distance: 25.4
click at [881, 252] on input "1" at bounding box center [891, 241] width 28 height 25
type input "2"
click at [1086, 232] on input "Add to Cart" at bounding box center [1093, 236] width 74 height 29
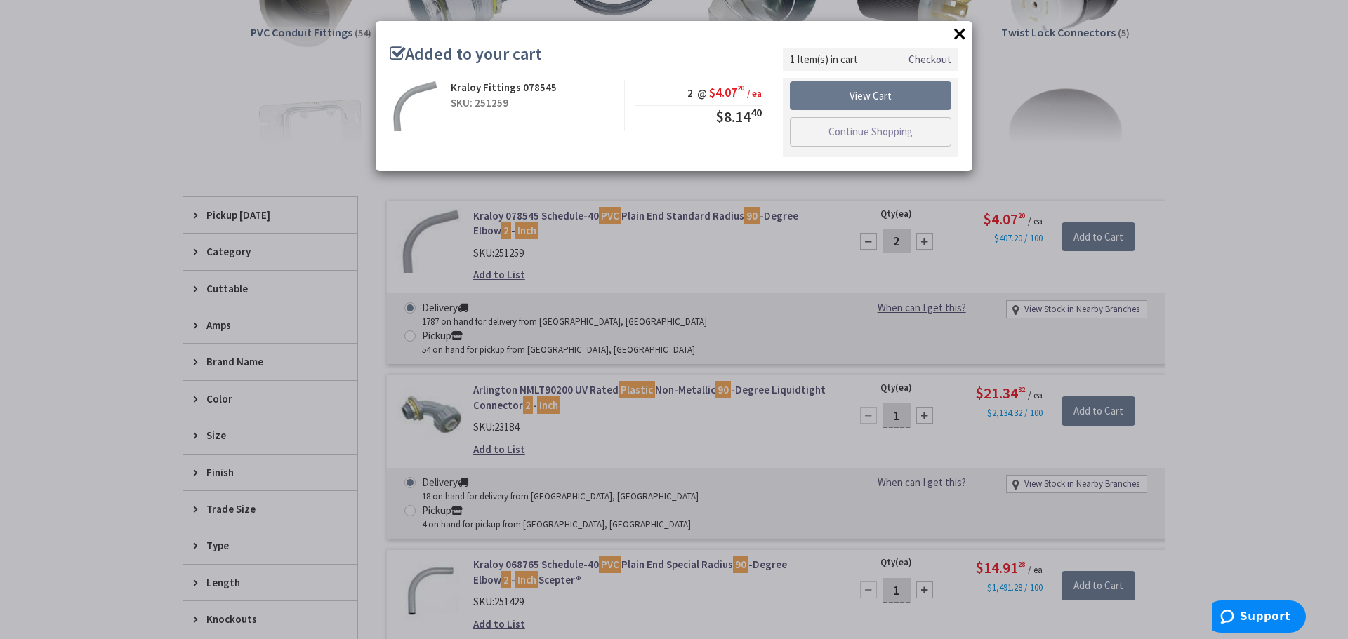
click at [957, 34] on button "×" at bounding box center [959, 33] width 21 height 21
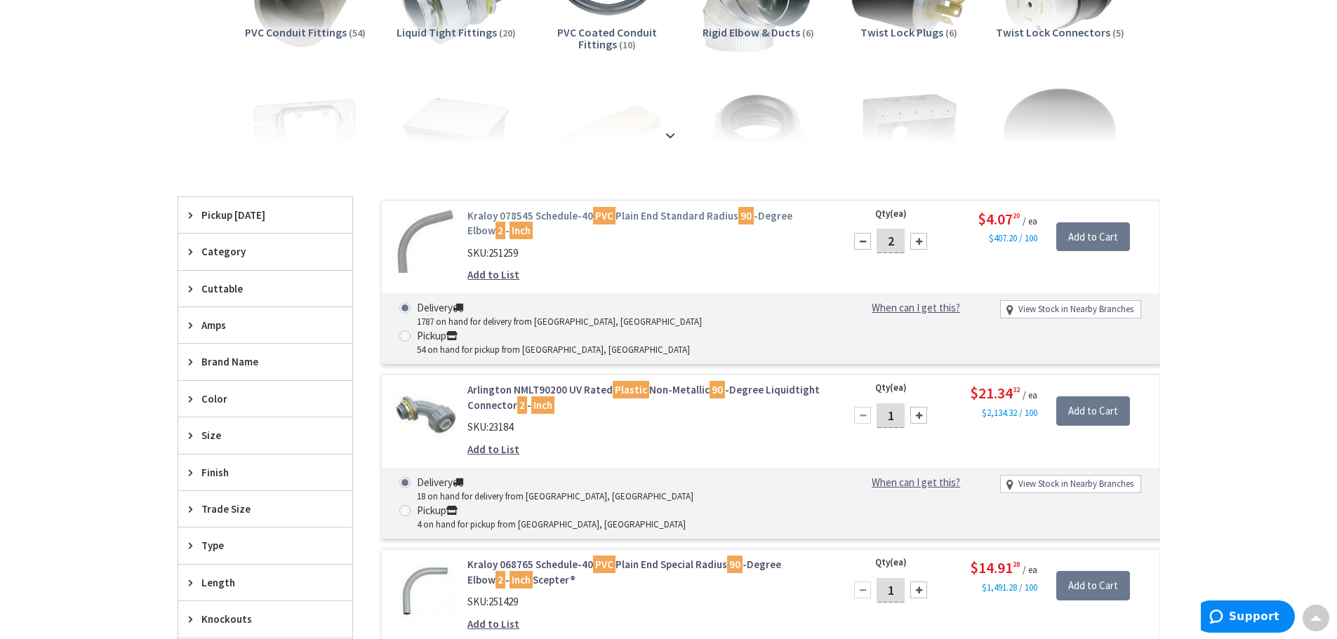
scroll to position [0, 0]
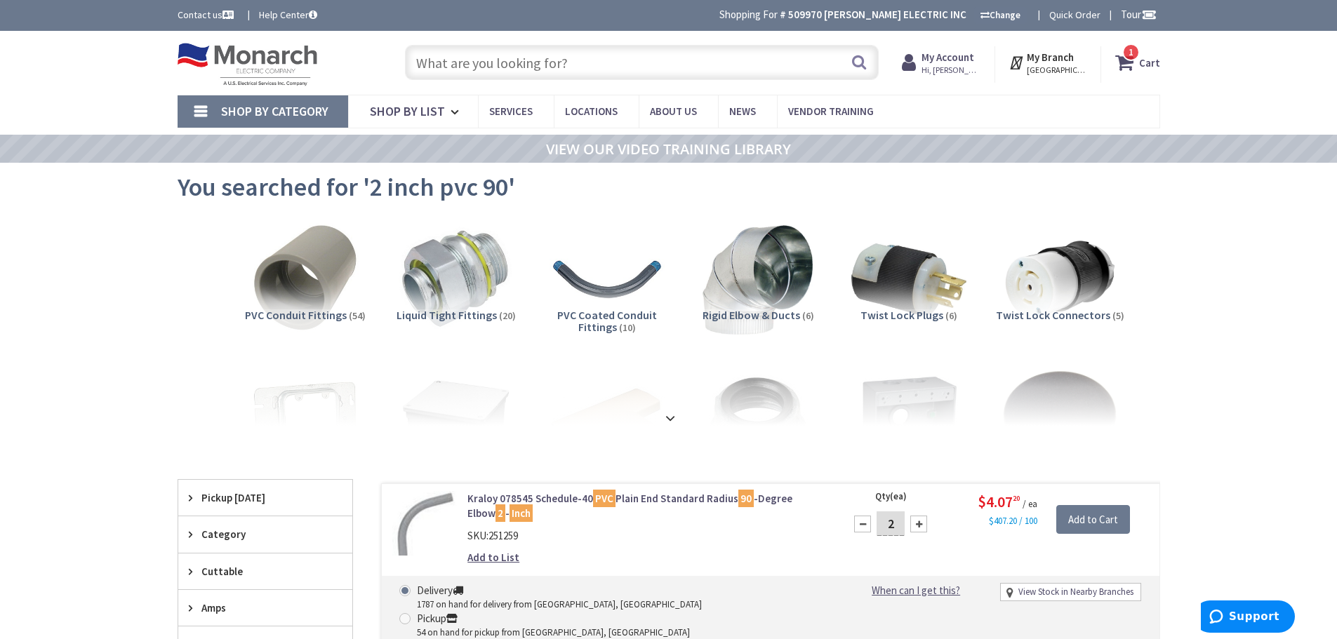
click at [510, 65] on input "text" at bounding box center [642, 62] width 474 height 35
click at [328, 270] on img at bounding box center [304, 279] width 127 height 127
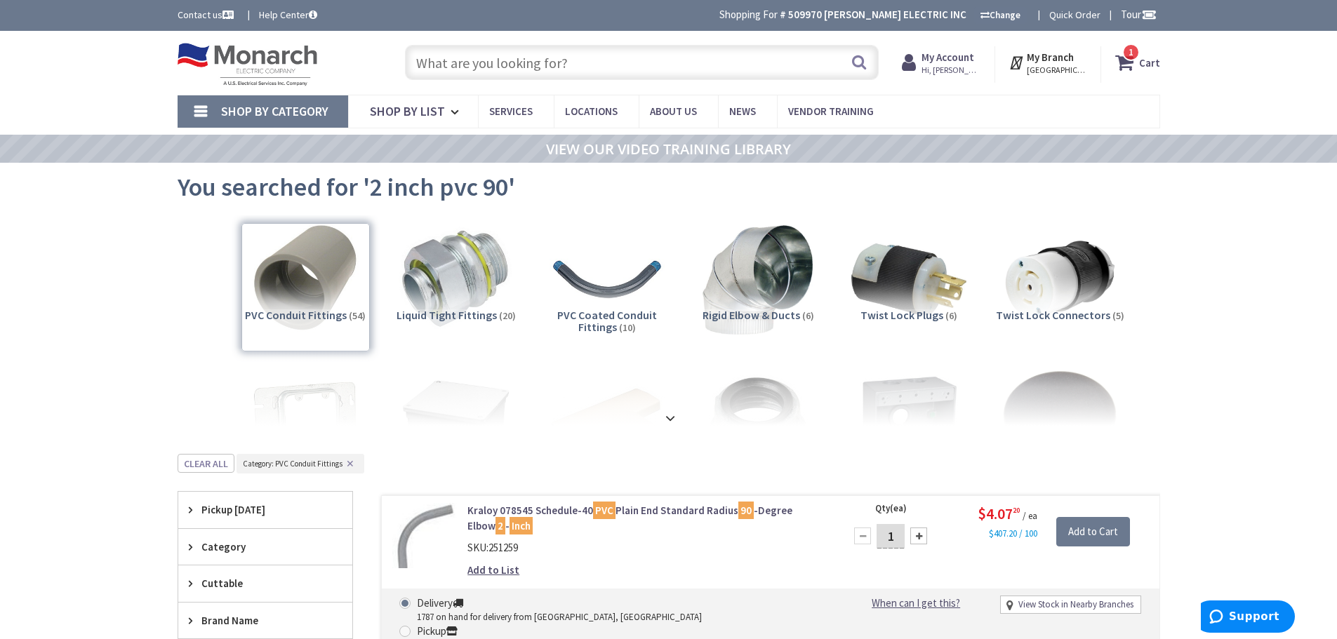
click at [561, 58] on input "text" at bounding box center [642, 62] width 474 height 35
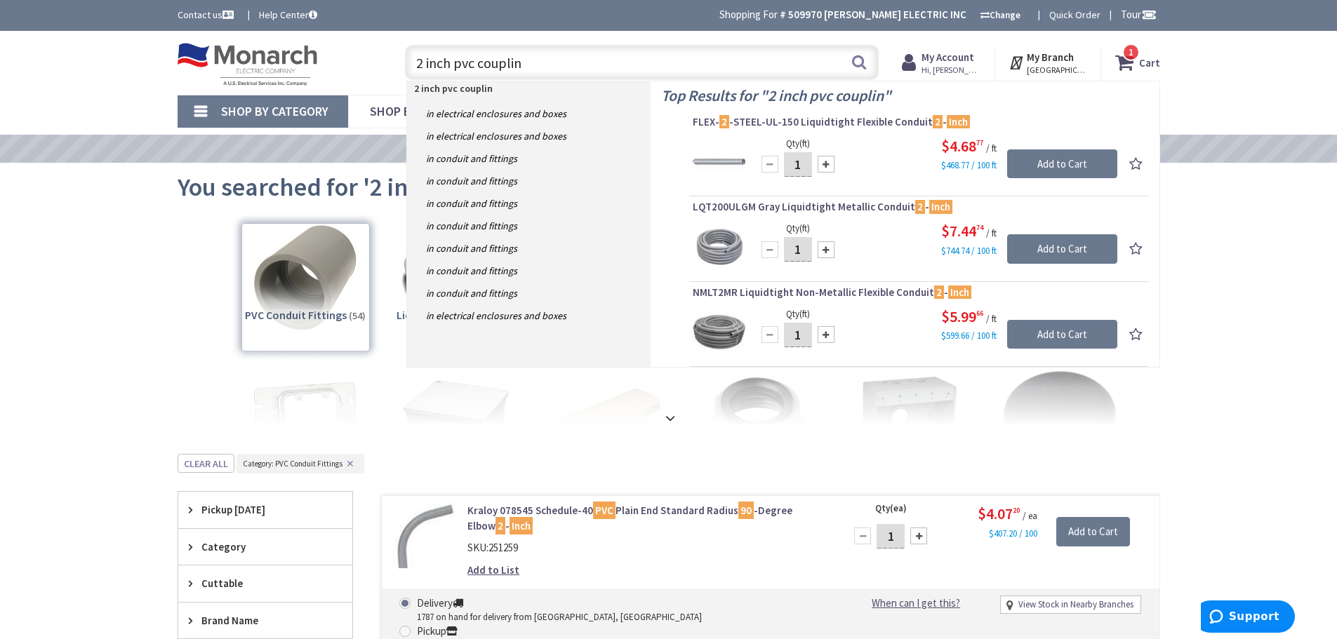
type input "2 inch pvc coupling"
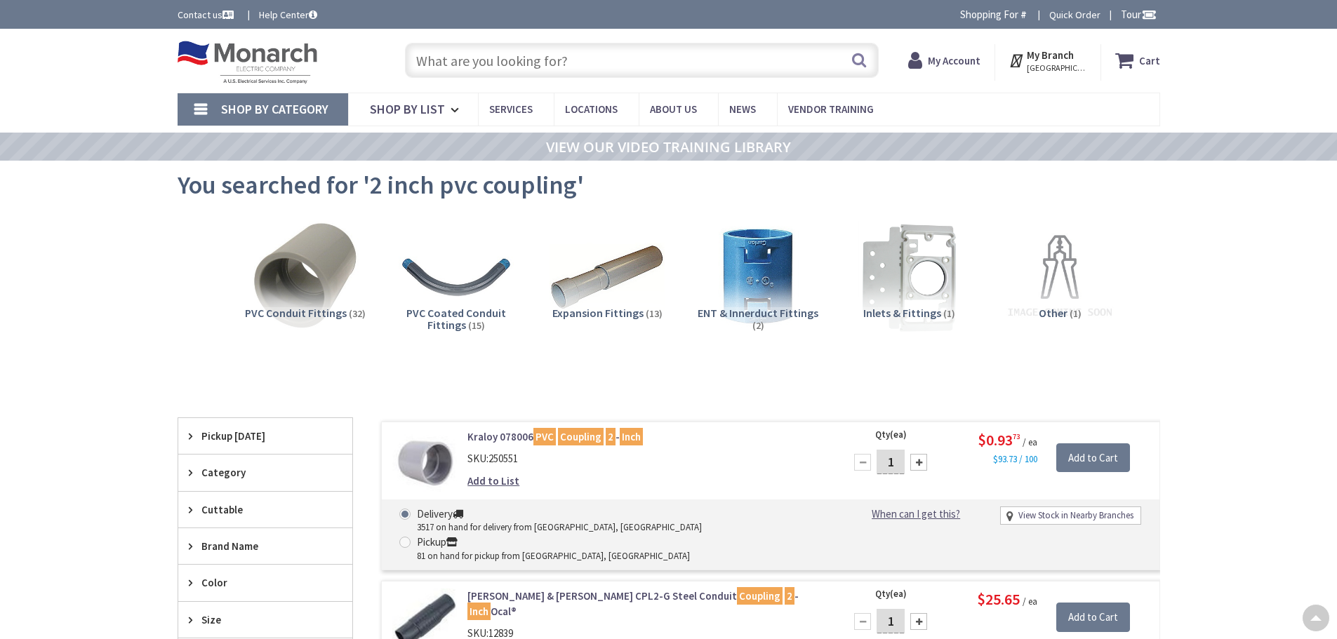
scroll to position [140, 0]
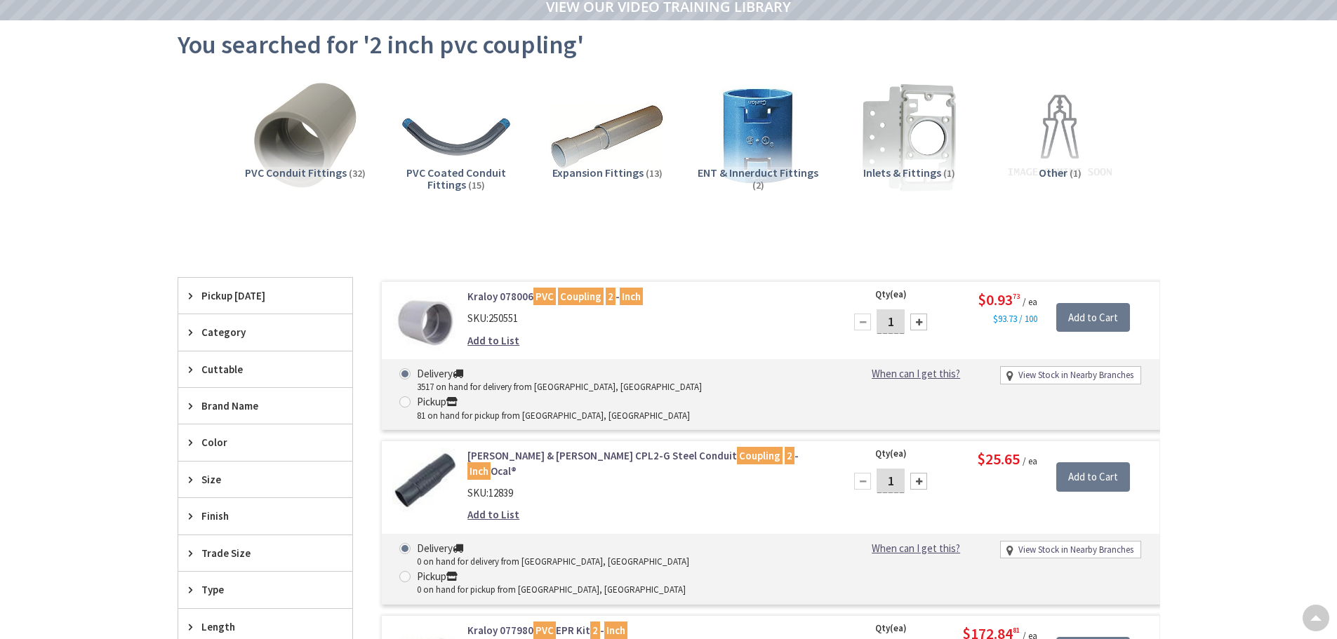
drag, startPoint x: 901, startPoint y: 320, endPoint x: 855, endPoint y: 341, distance: 50.2
click at [842, 328] on div "Qty (ea) 1 Please select a quantity $0.93 73 / ea $93.73 / 100 Add to Cart" at bounding box center [997, 318] width 324 height 58
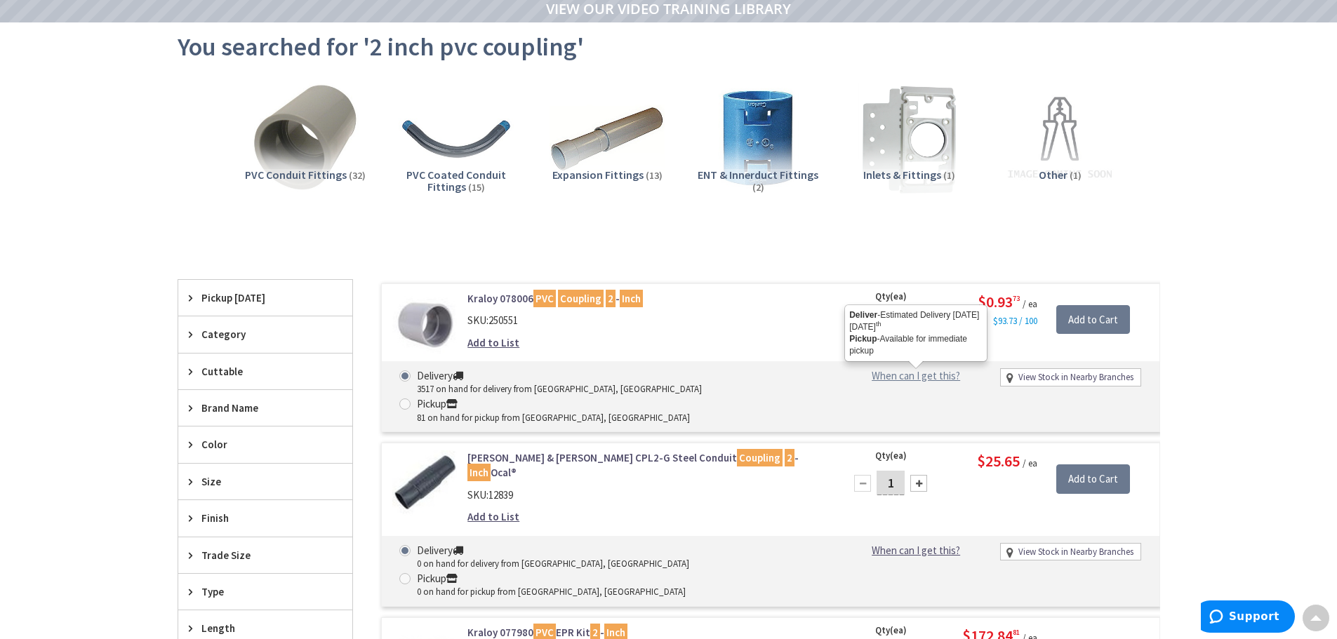
scroll to position [142, 0]
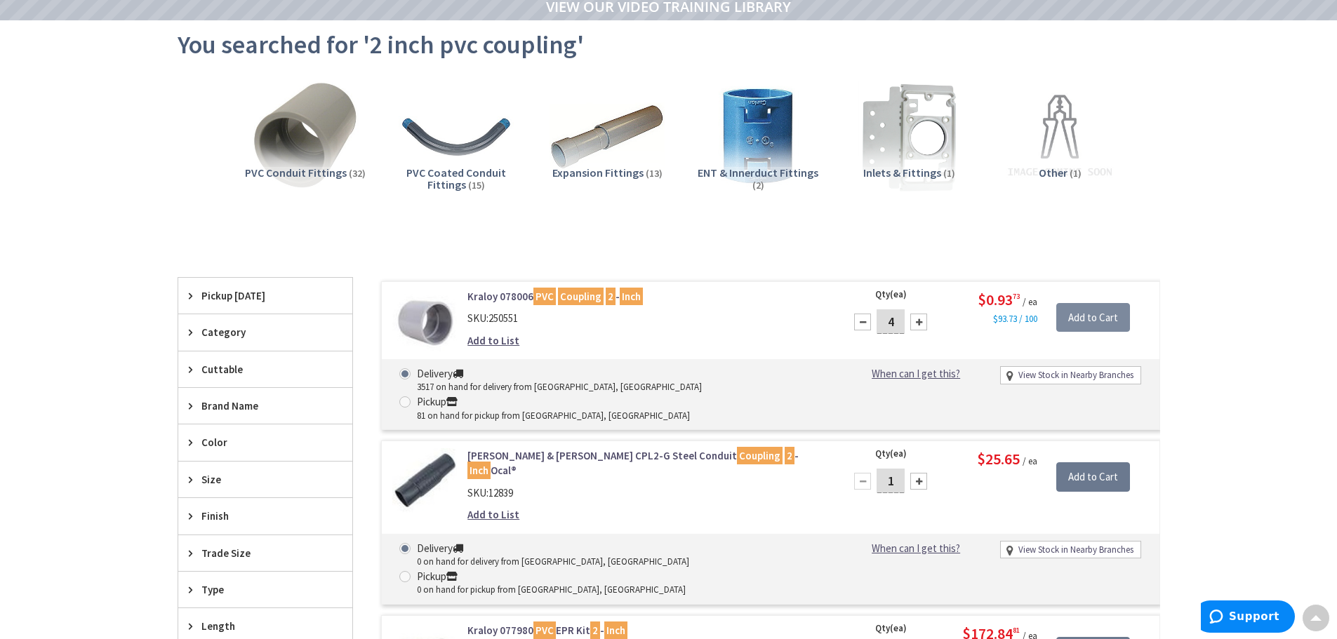
type input "4"
click at [1089, 317] on input "Add to Cart" at bounding box center [1093, 317] width 74 height 29
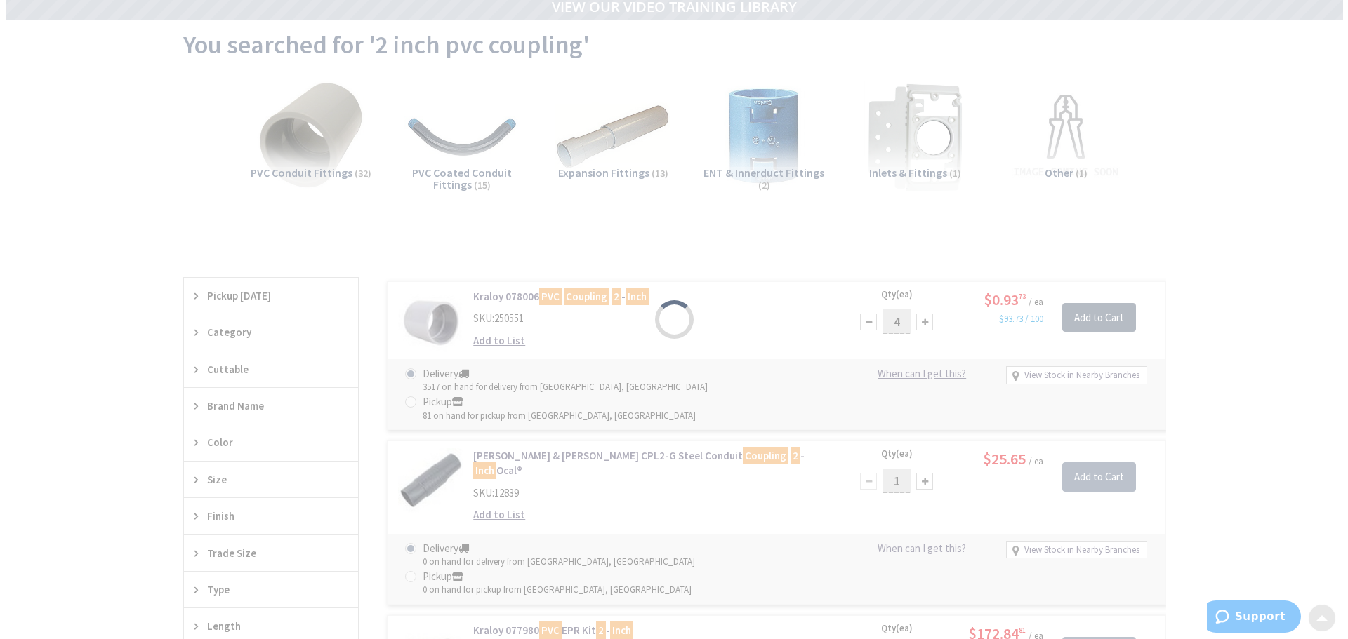
scroll to position [0, 0]
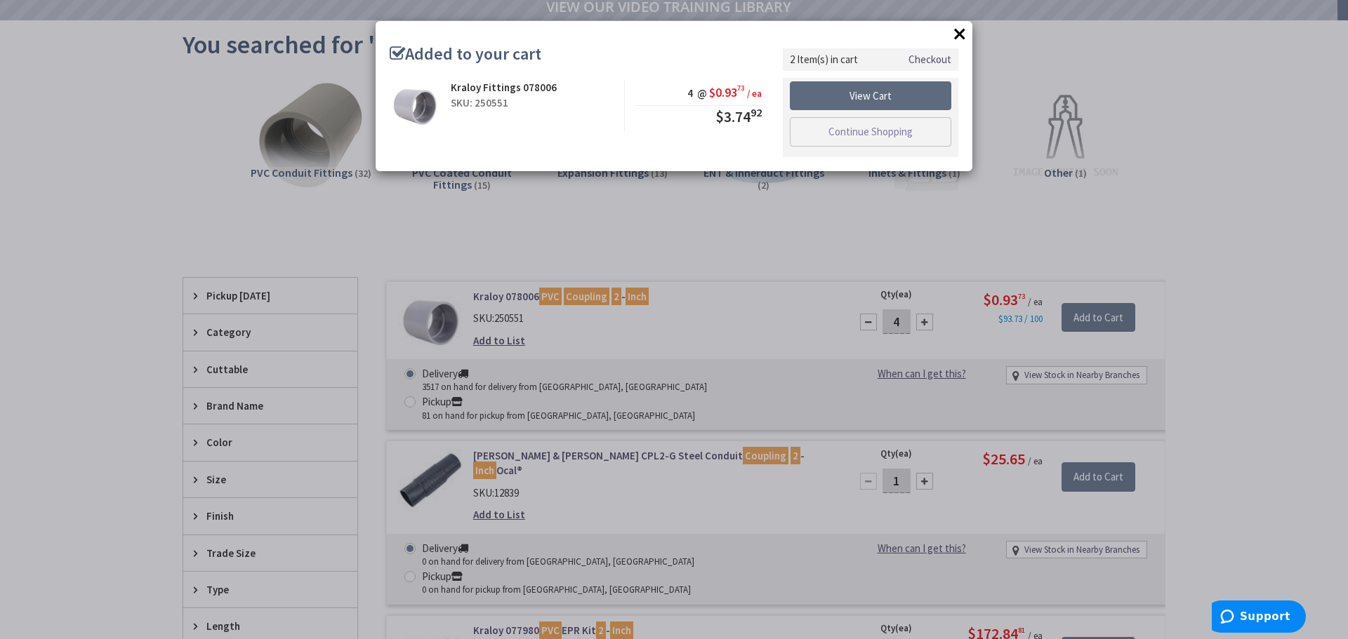
click at [839, 86] on link "View Cart" at bounding box center [870, 95] width 161 height 29
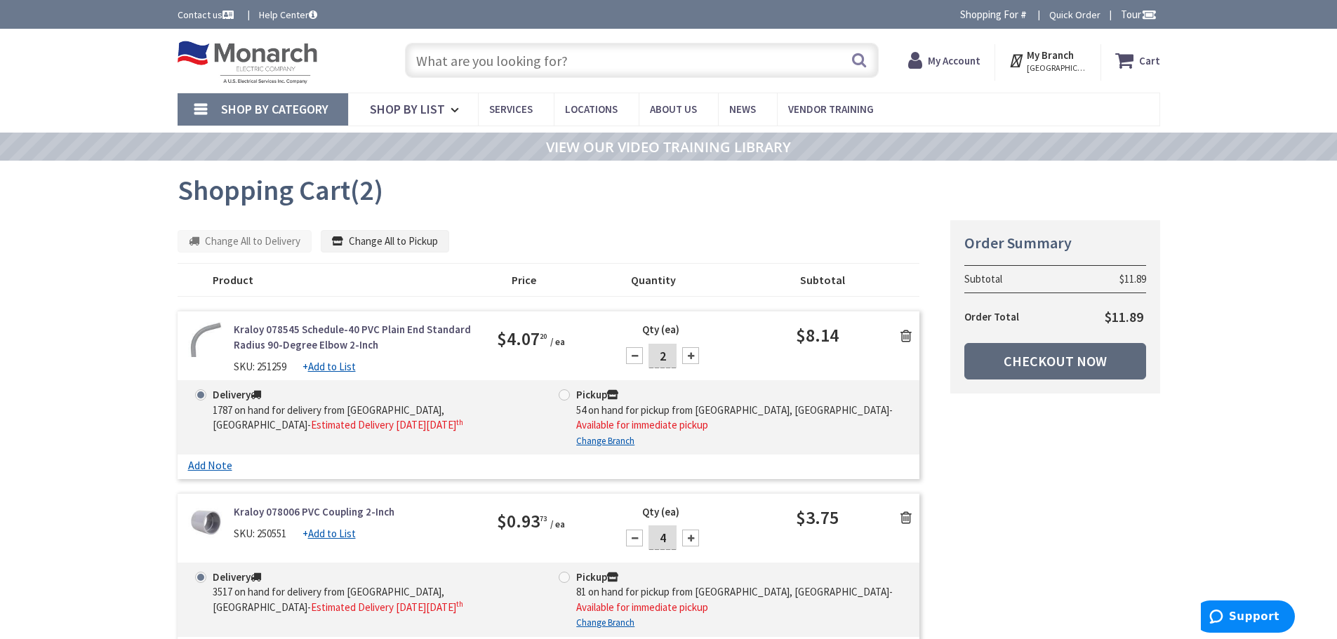
click at [1088, 358] on link "Checkout Now" at bounding box center [1055, 361] width 182 height 36
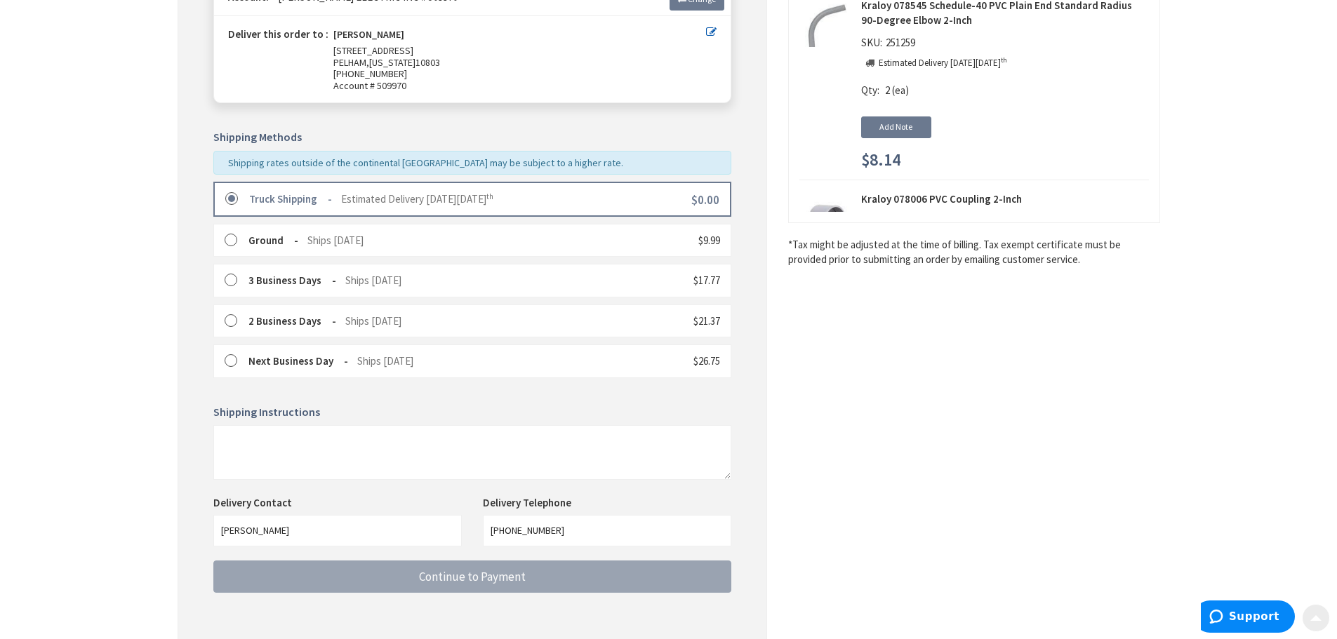
scroll to position [281, 0]
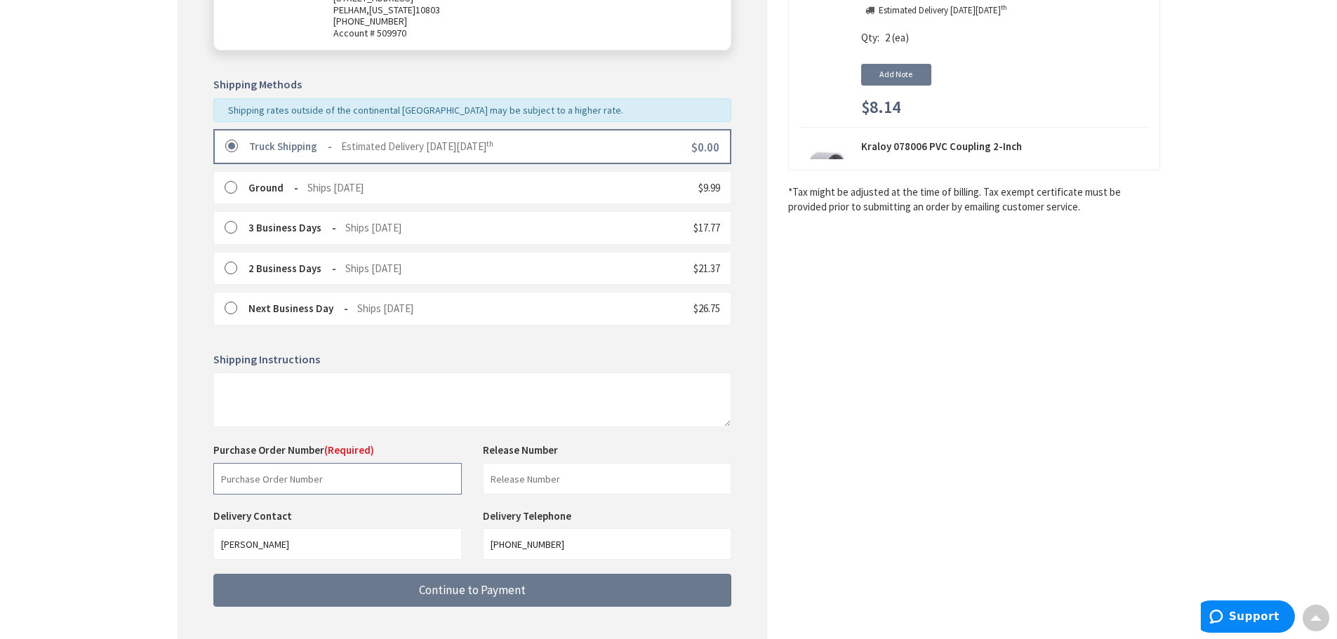
click at [331, 489] on input "text" at bounding box center [337, 479] width 248 height 32
type input "88205"
click at [518, 479] on input "text" at bounding box center [607, 479] width 248 height 32
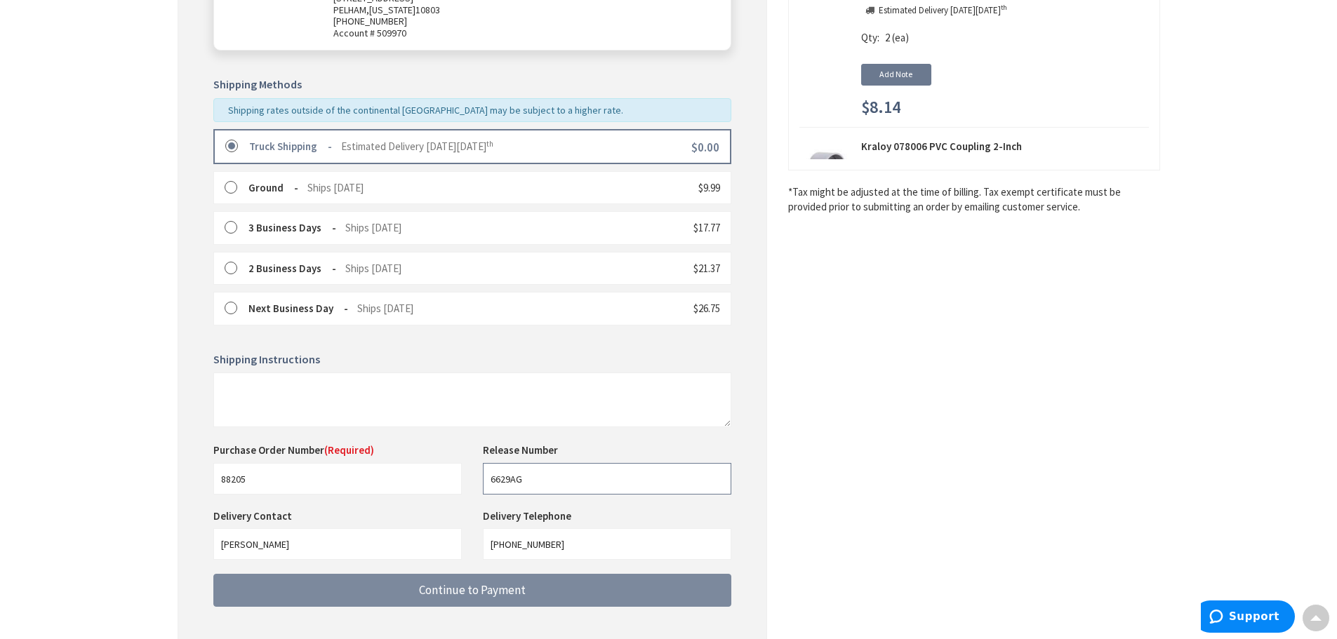
type input "6629AG"
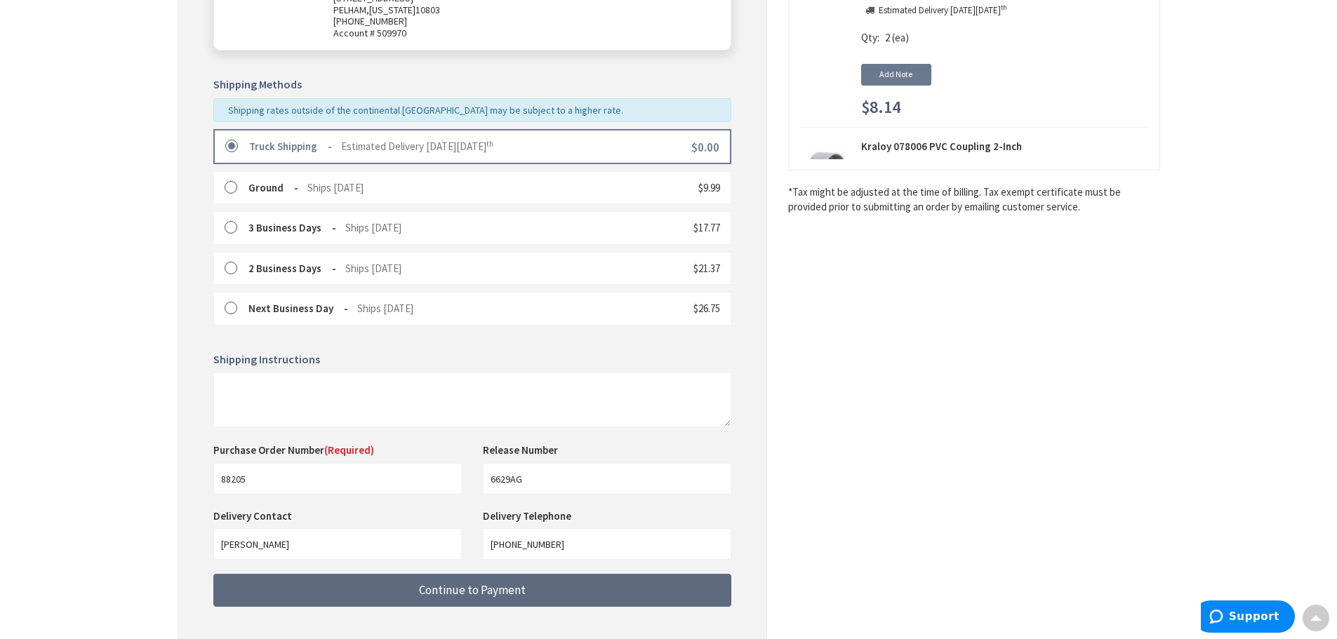
click at [521, 594] on span "Continue to Payment" at bounding box center [472, 590] width 107 height 15
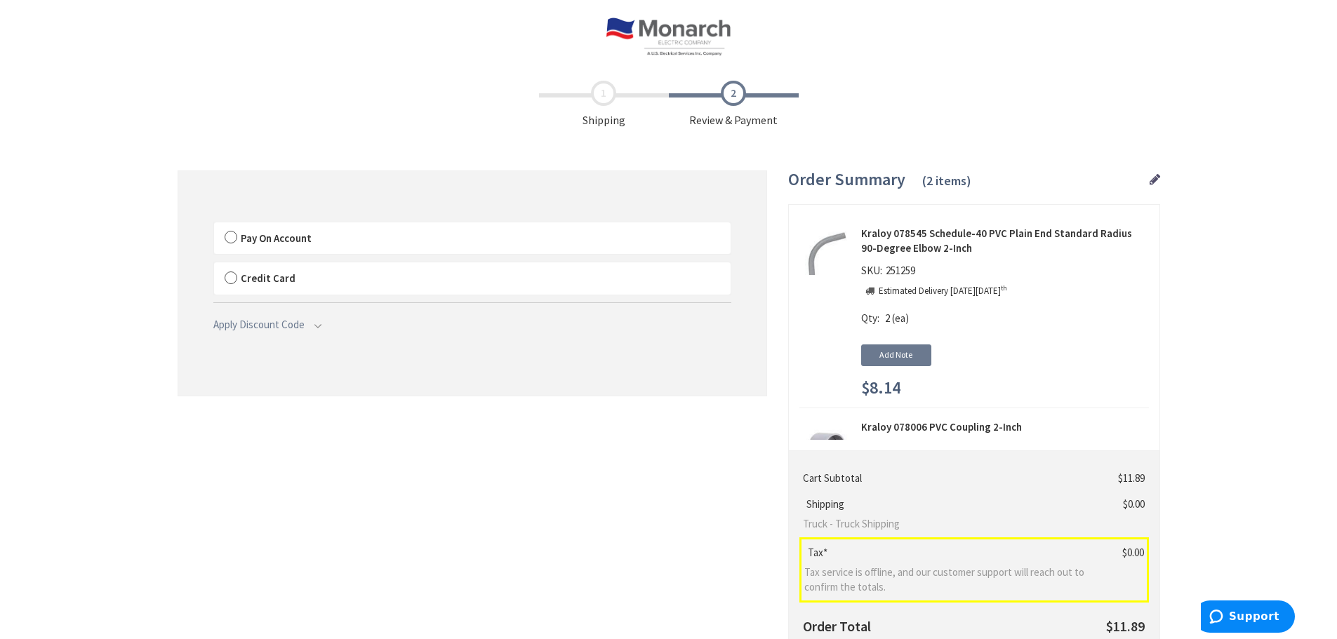
click at [231, 236] on label "Pay On Account" at bounding box center [472, 238] width 517 height 32
click at [230, 238] on label "Pay On Account" at bounding box center [472, 238] width 517 height 32
click at [214, 225] on input "Pay On Account" at bounding box center [214, 225] width 0 height 0
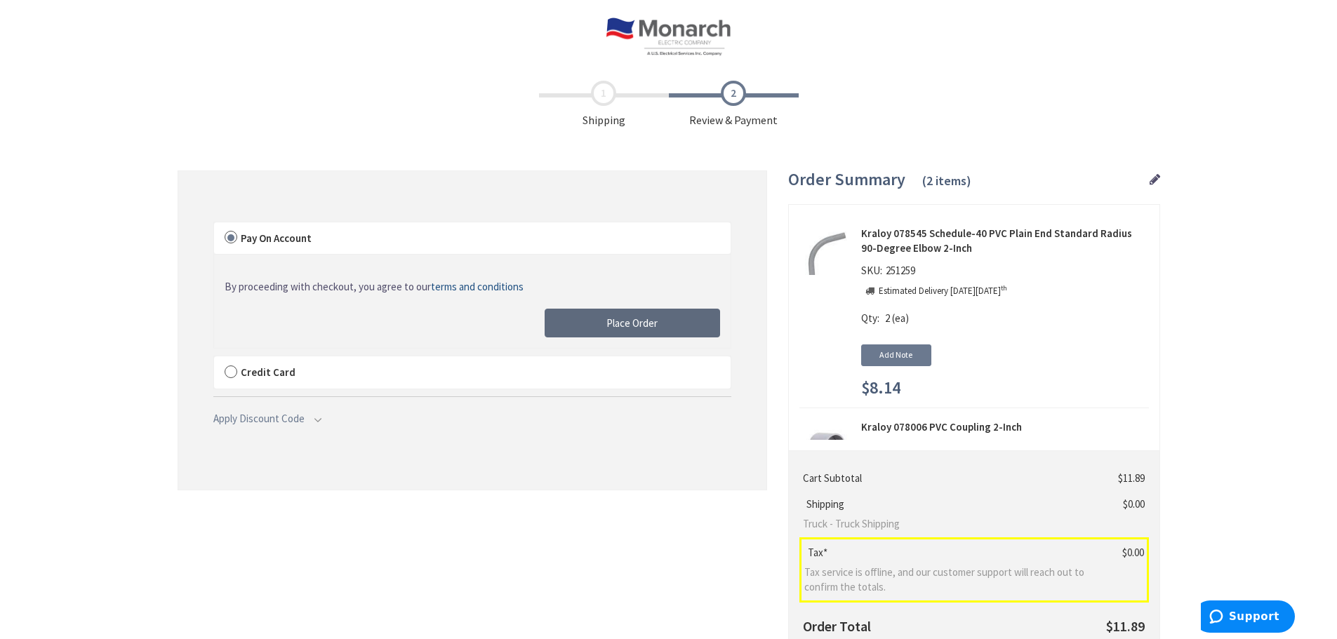
click at [653, 323] on span "Place Order" at bounding box center [631, 323] width 51 height 13
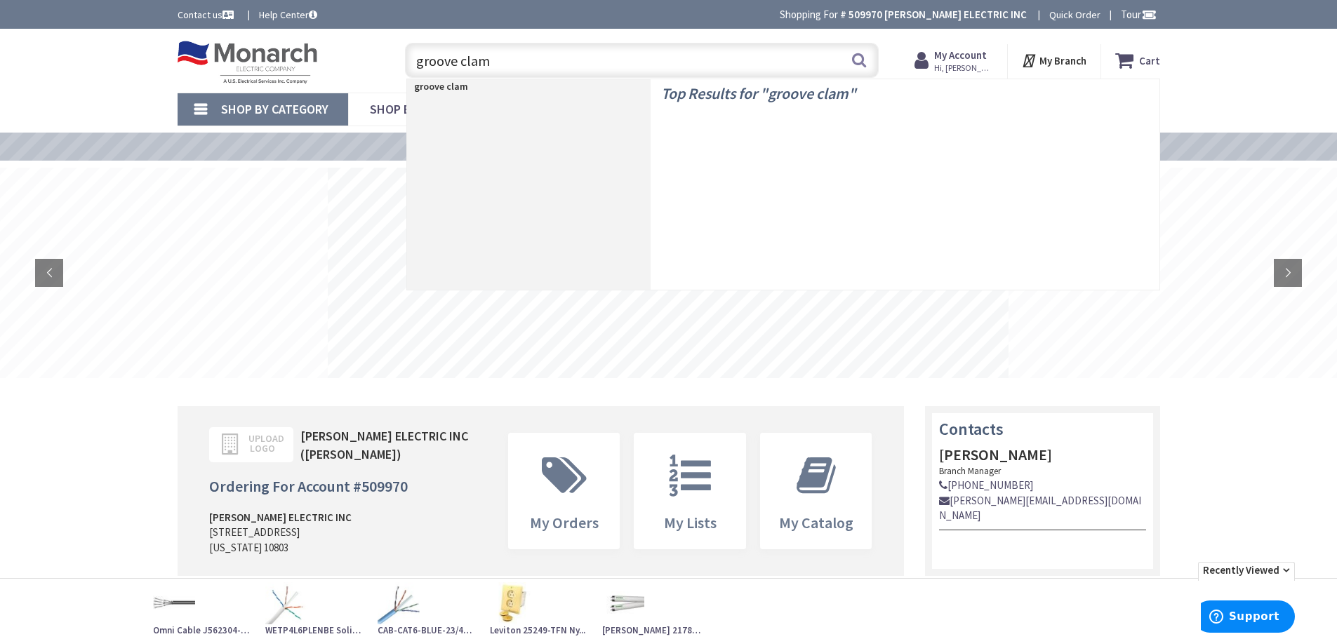
type input "groove clamp"
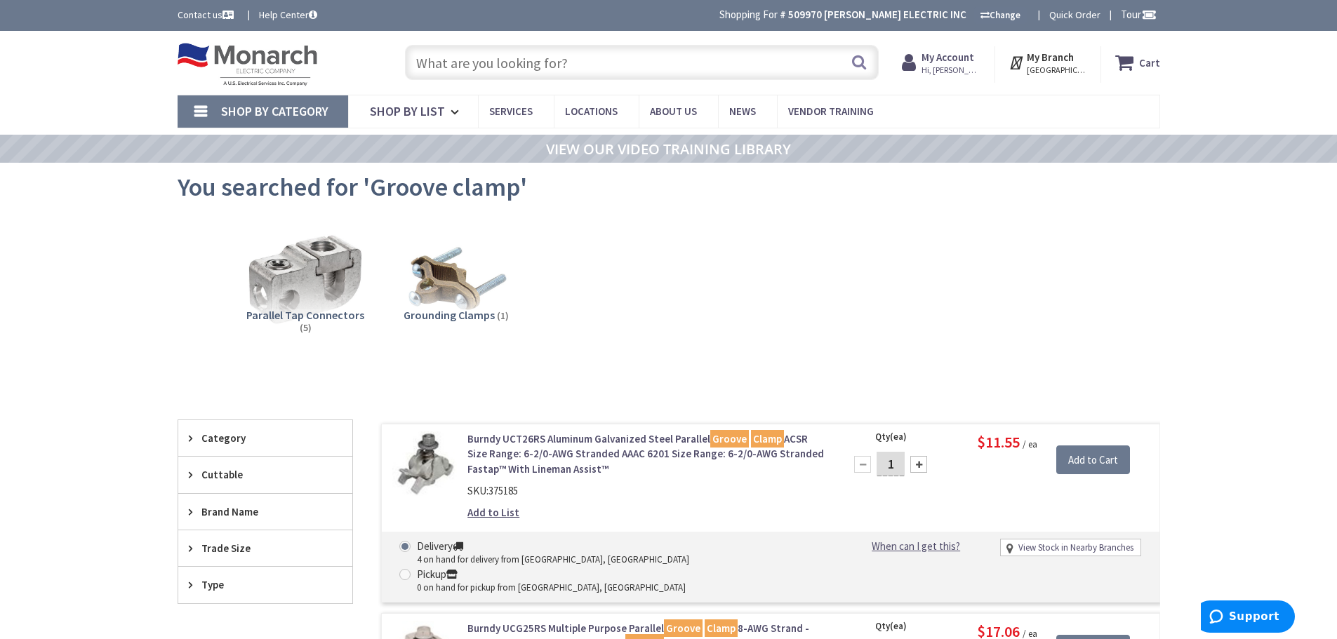
click at [459, 72] on input "text" at bounding box center [642, 62] width 474 height 35
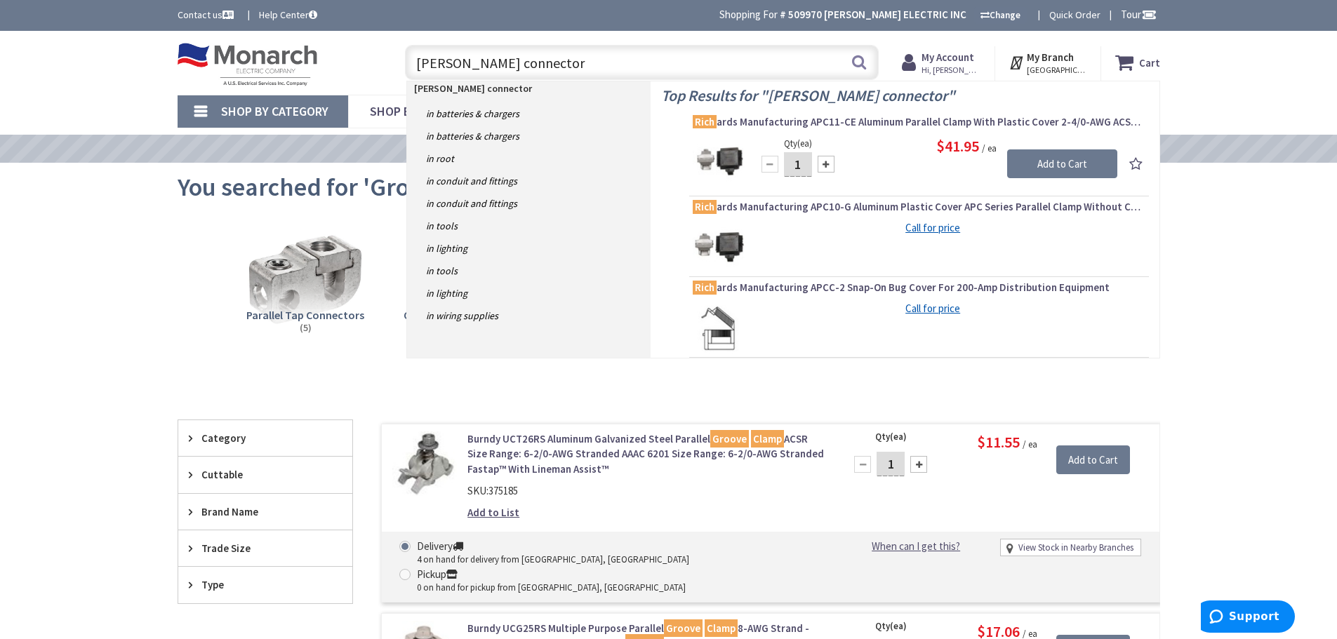
type input "richards connectors"
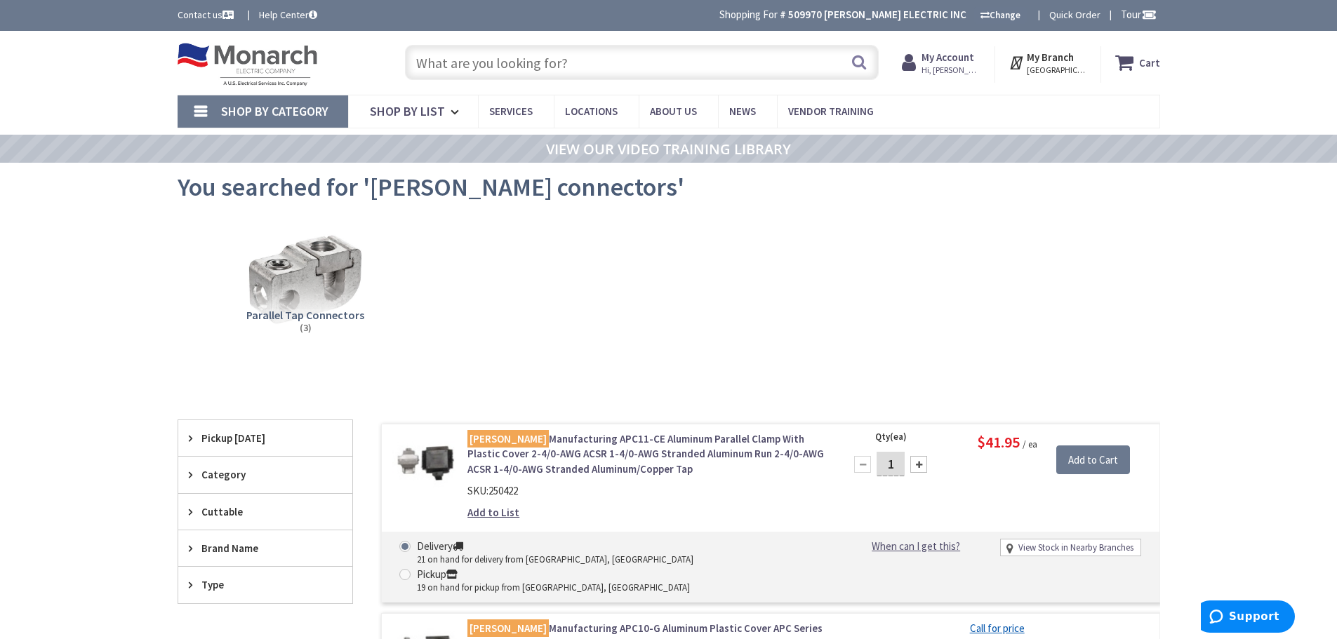
click at [607, 48] on input "text" at bounding box center [642, 62] width 474 height 35
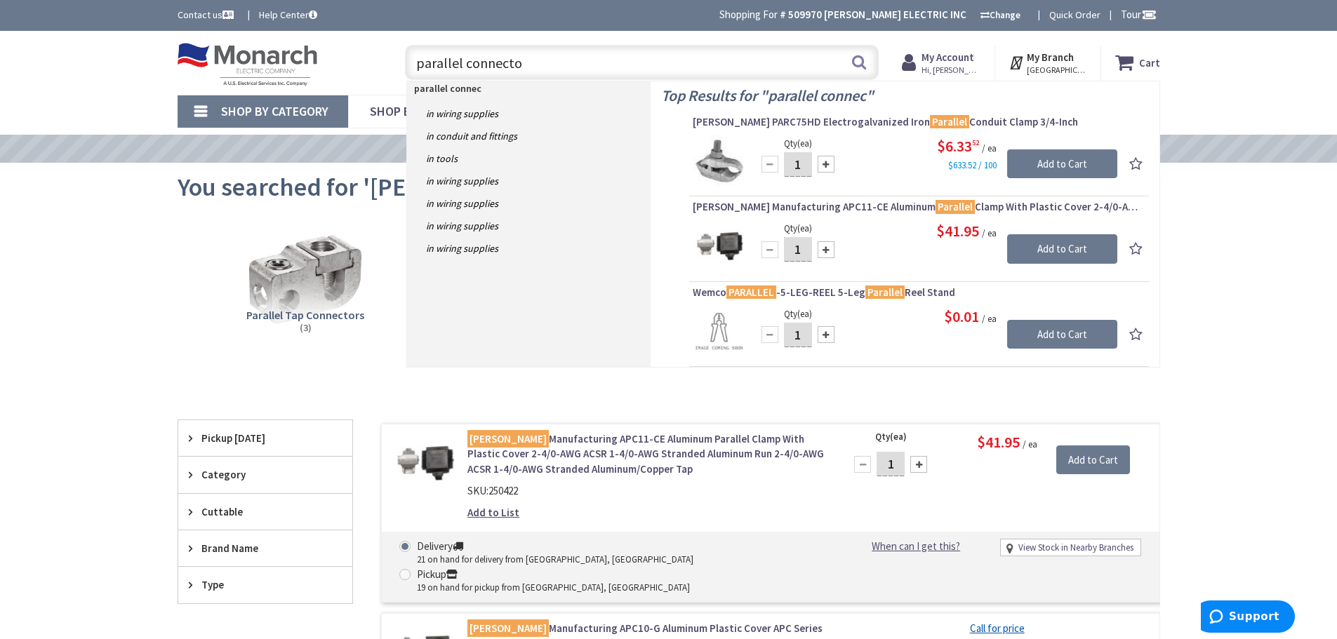
type input "parallel connector"
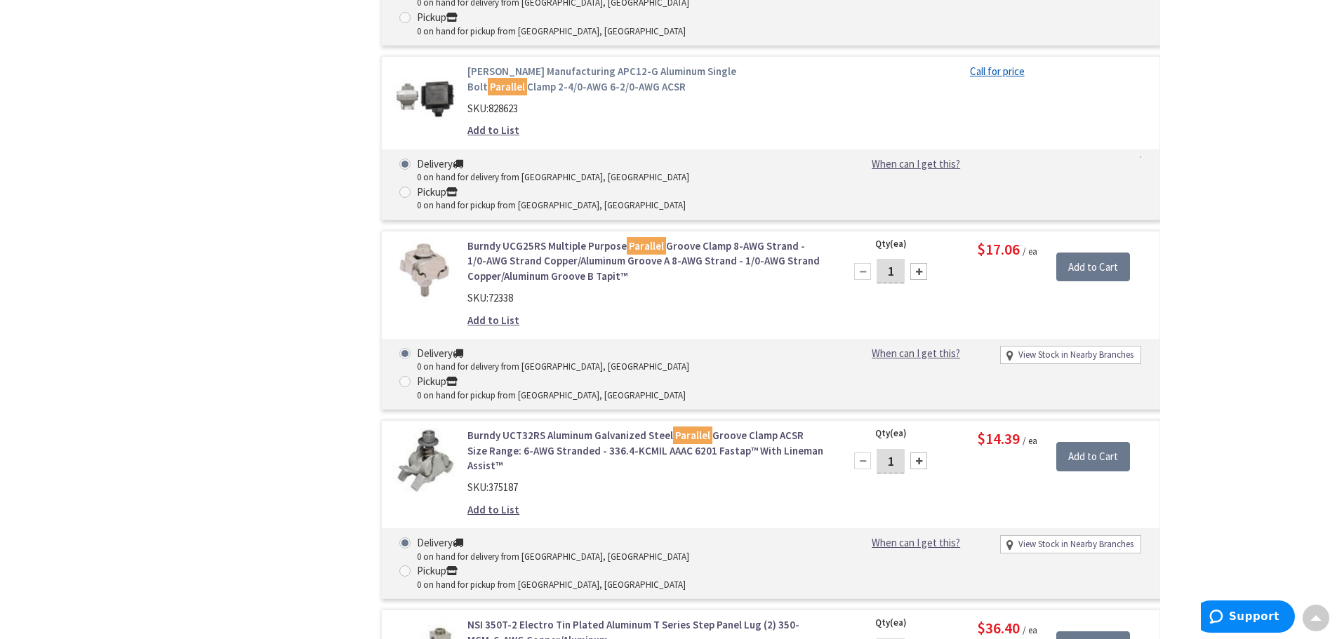
scroll to position [1476, 0]
